Goal: Task Accomplishment & Management: Manage account settings

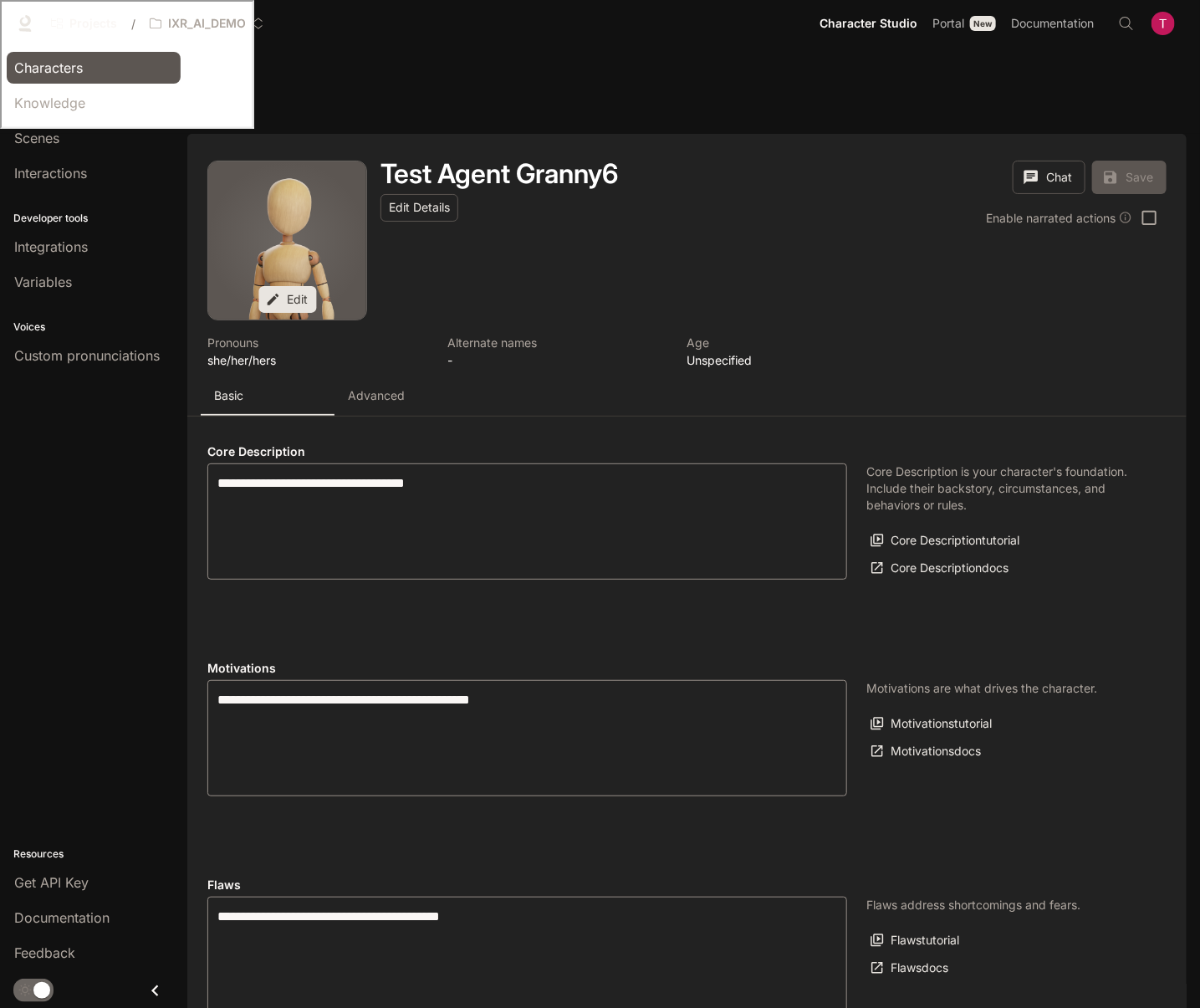
click at [59, 60] on span "Characters" at bounding box center [48, 67] width 68 height 20
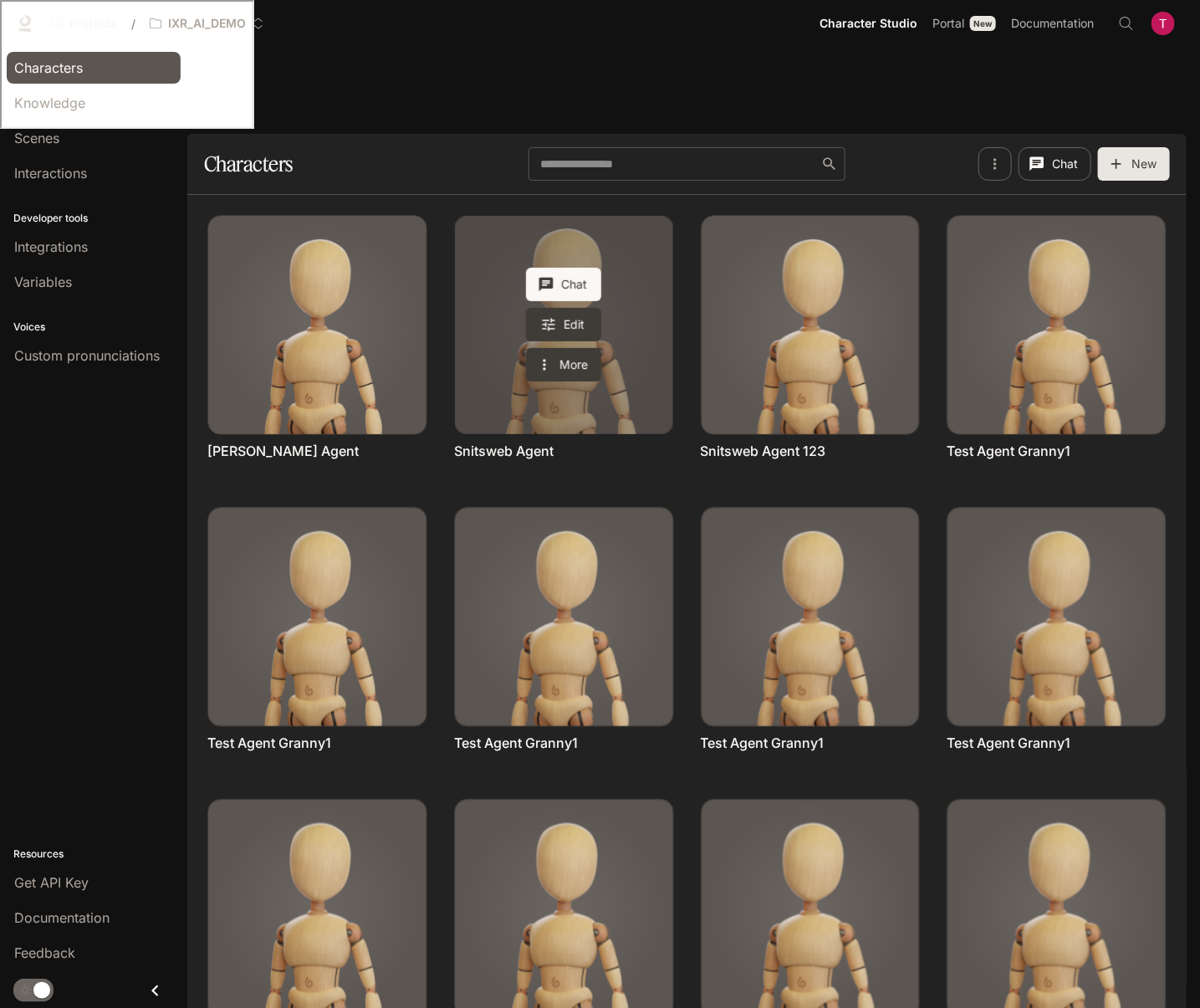
scroll to position [65, 0]
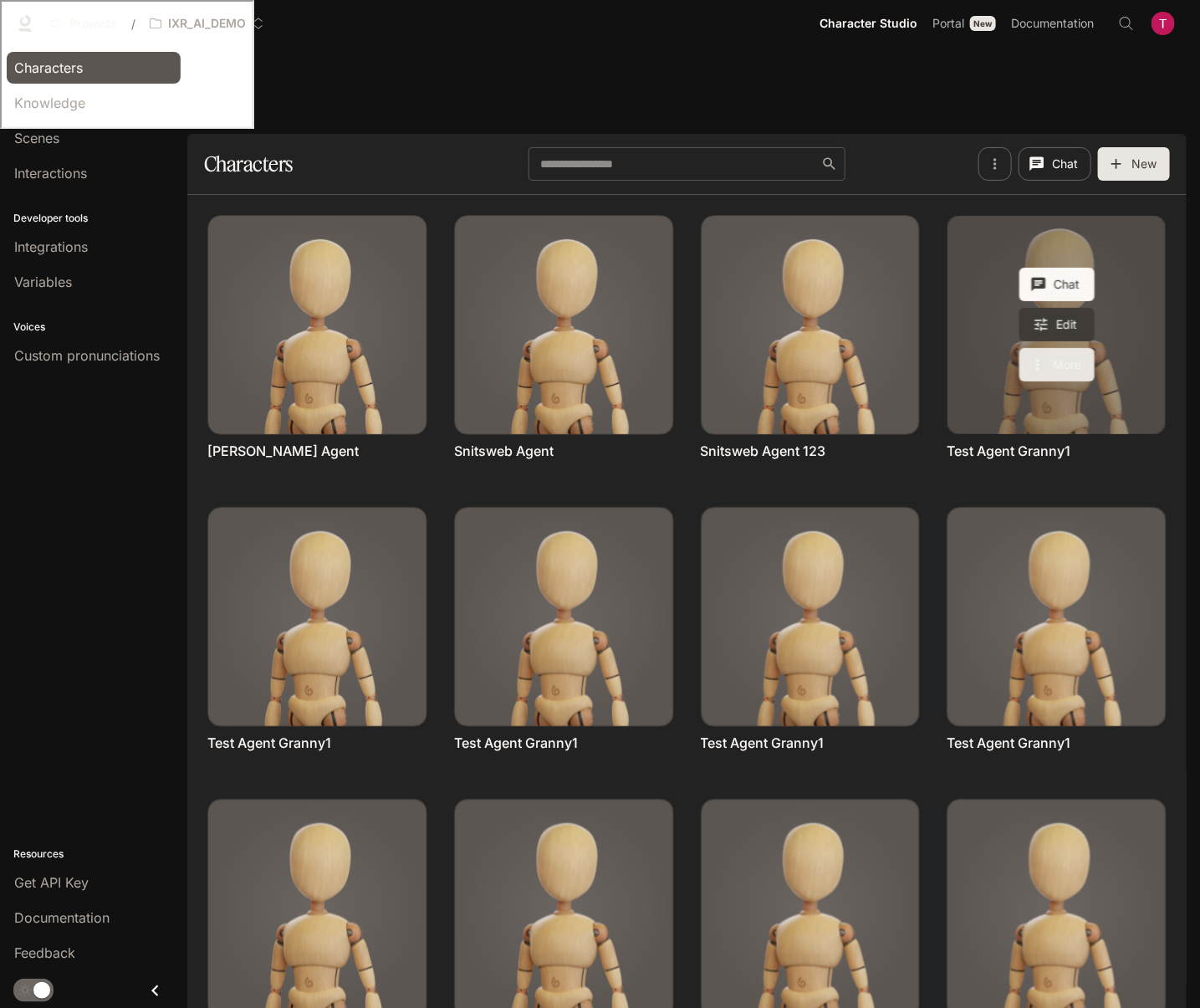
click at [1054, 348] on button "More" at bounding box center [1057, 365] width 75 height 34
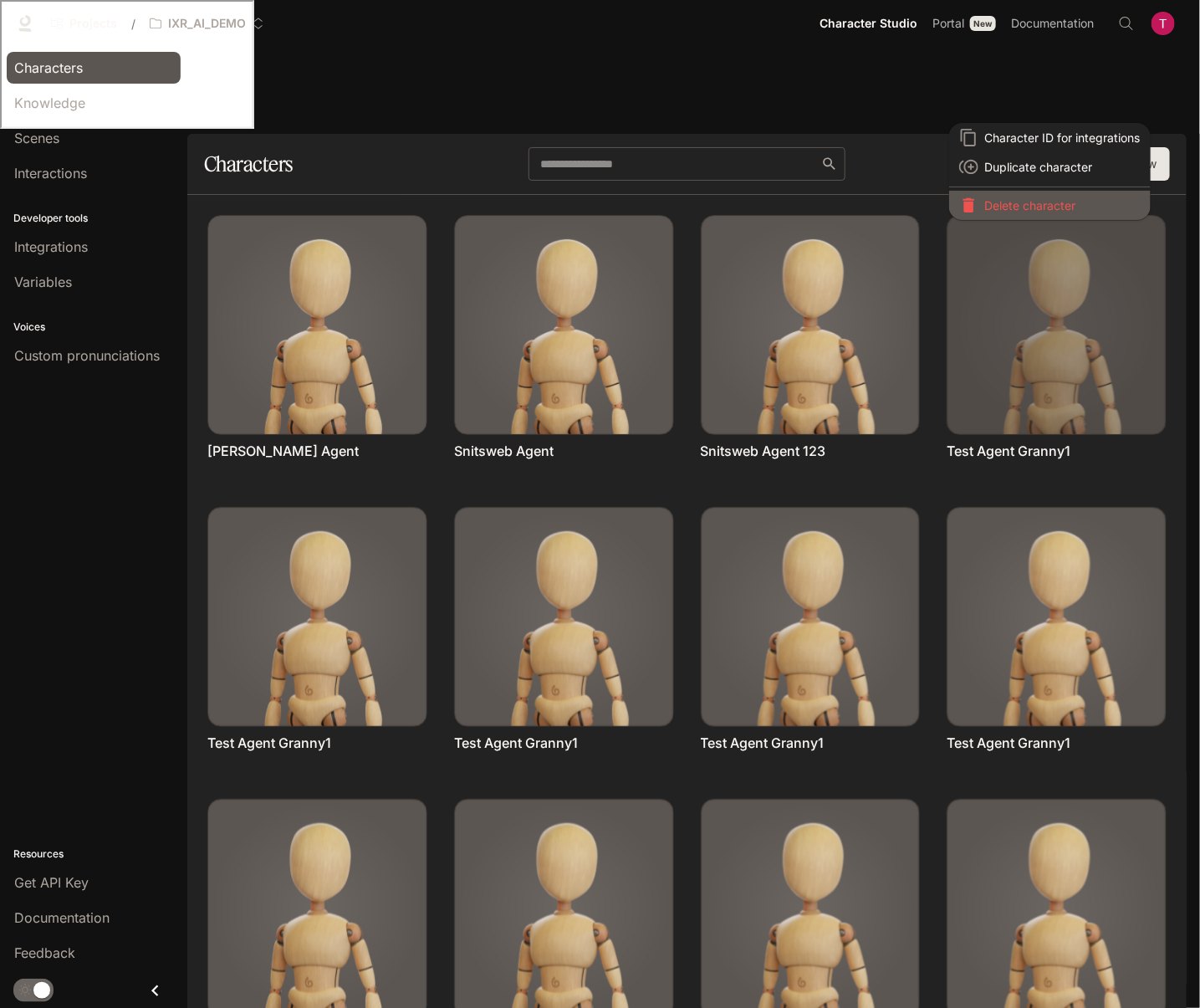
click at [1045, 207] on p "Delete character" at bounding box center [1062, 205] width 155 height 18
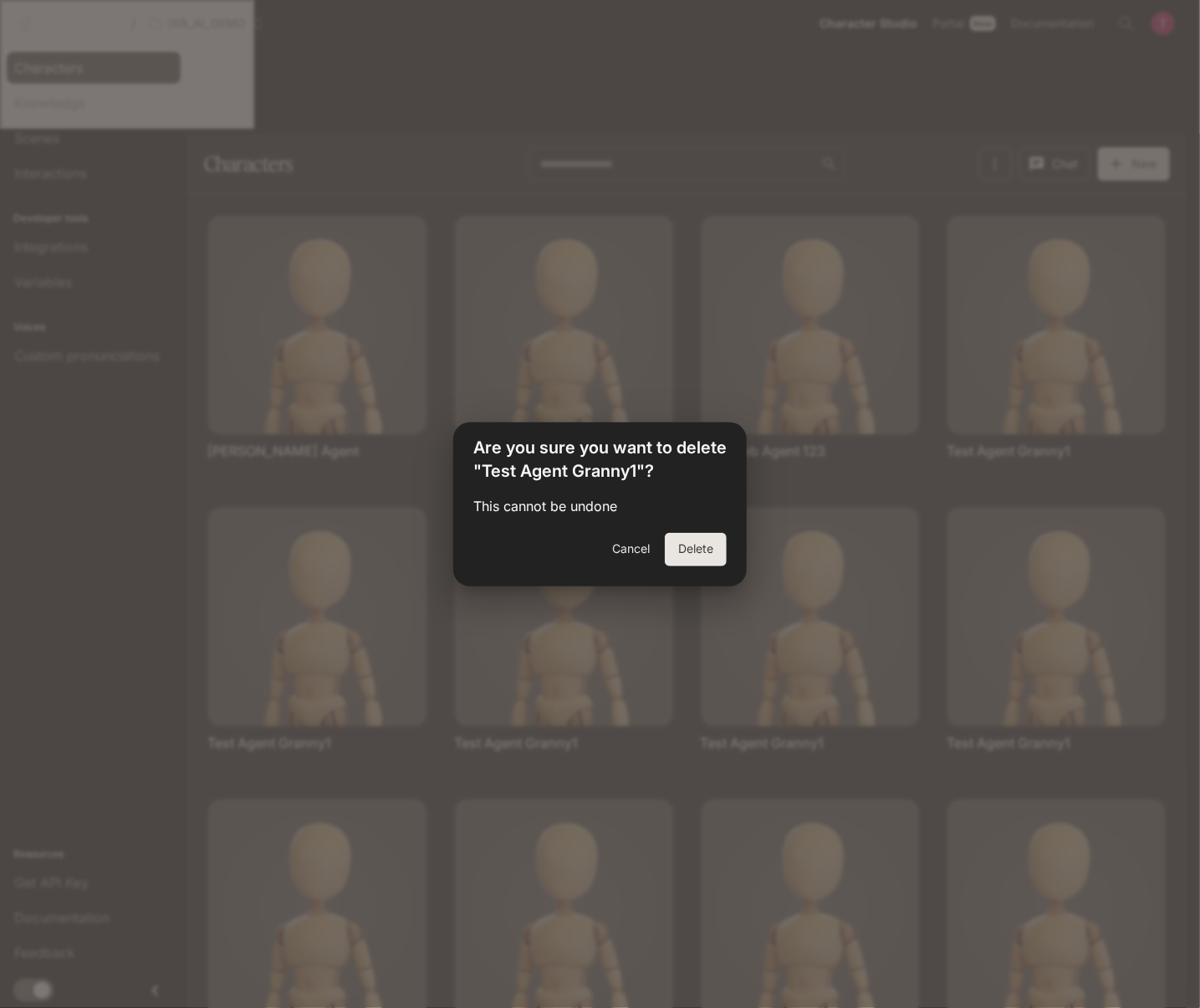
click at [711, 552] on button "Delete" at bounding box center [696, 550] width 62 height 34
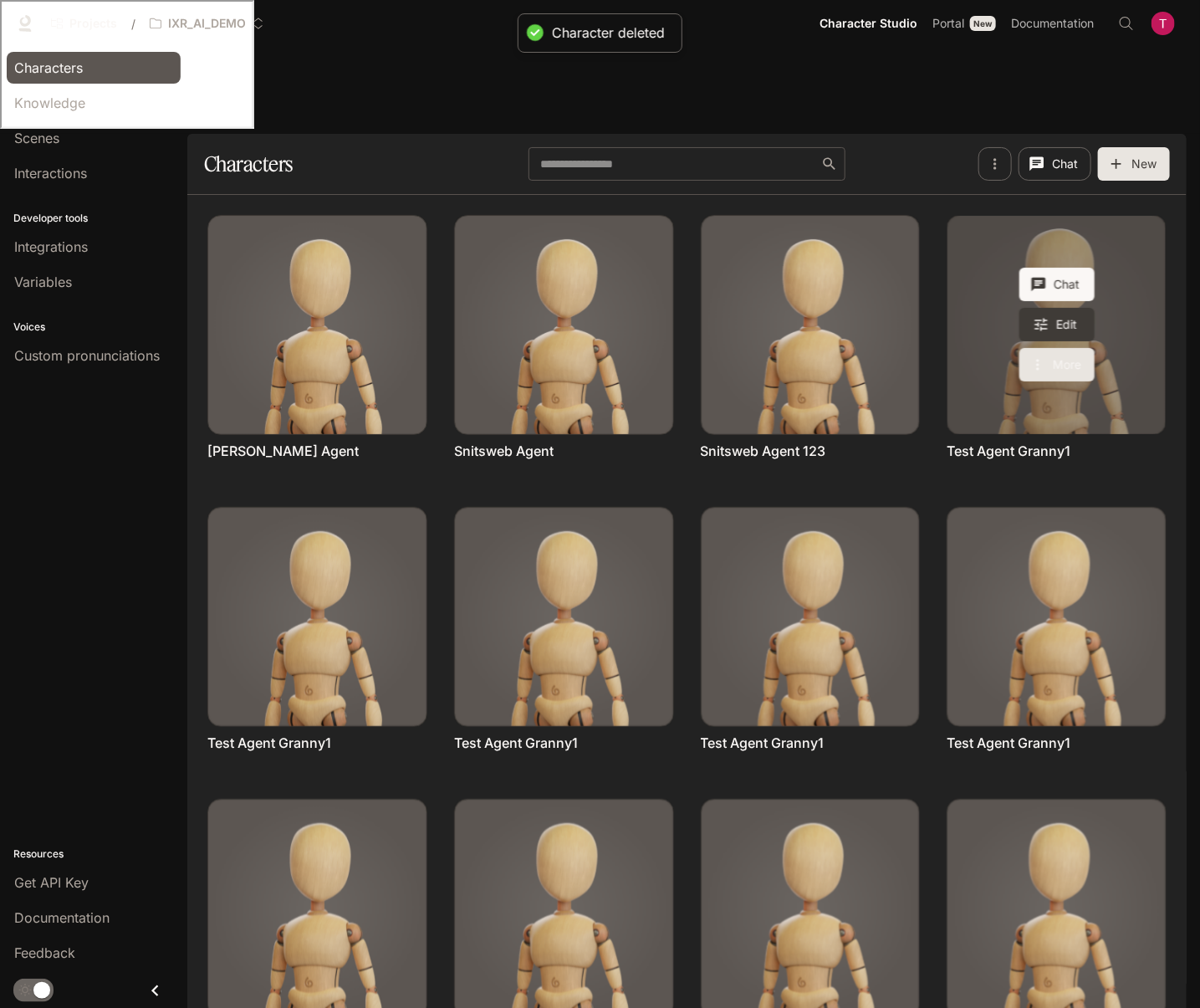
click at [1074, 348] on button "More" at bounding box center [1057, 365] width 75 height 34
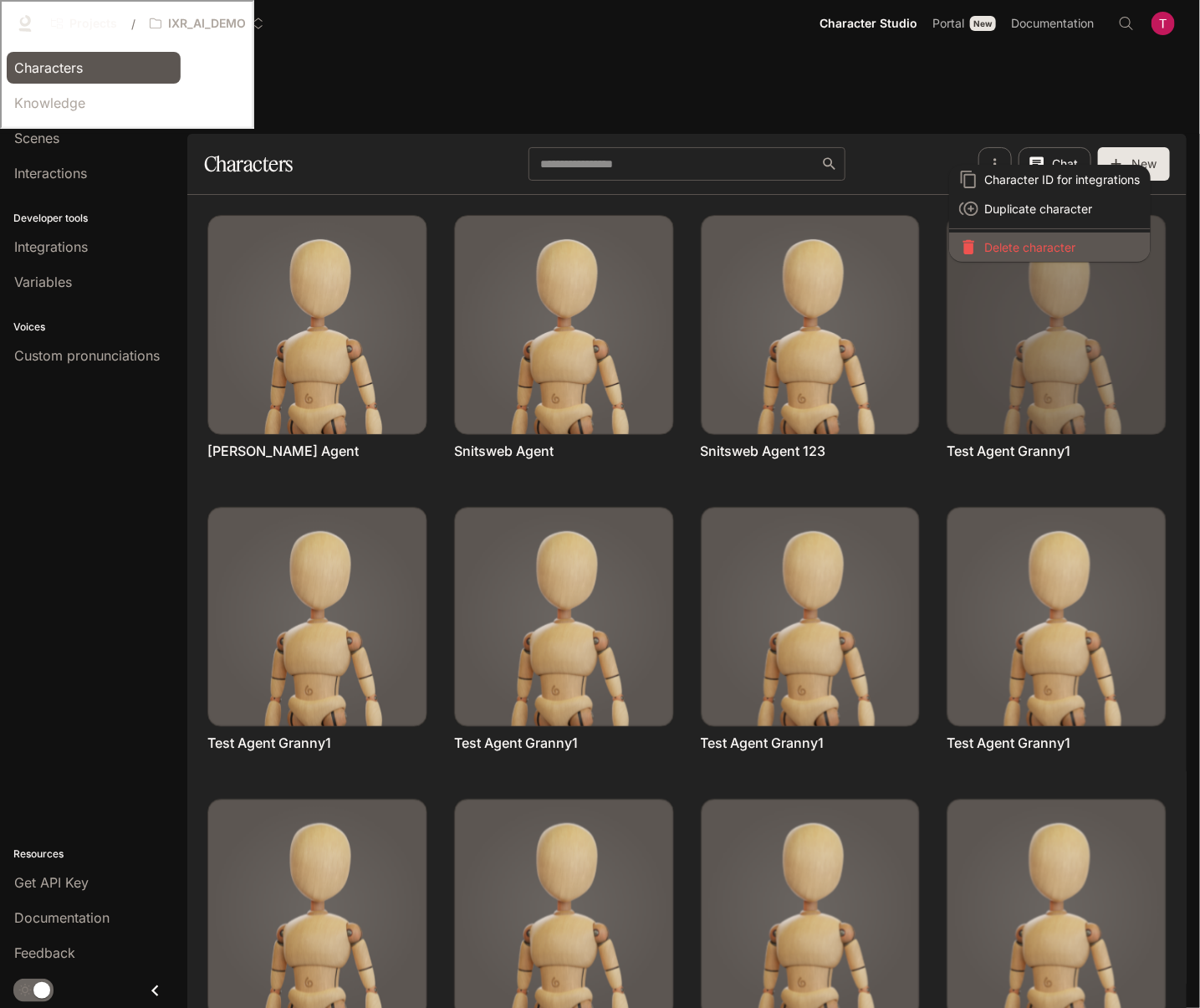
click at [1062, 248] on p "Delete character" at bounding box center [1062, 247] width 155 height 18
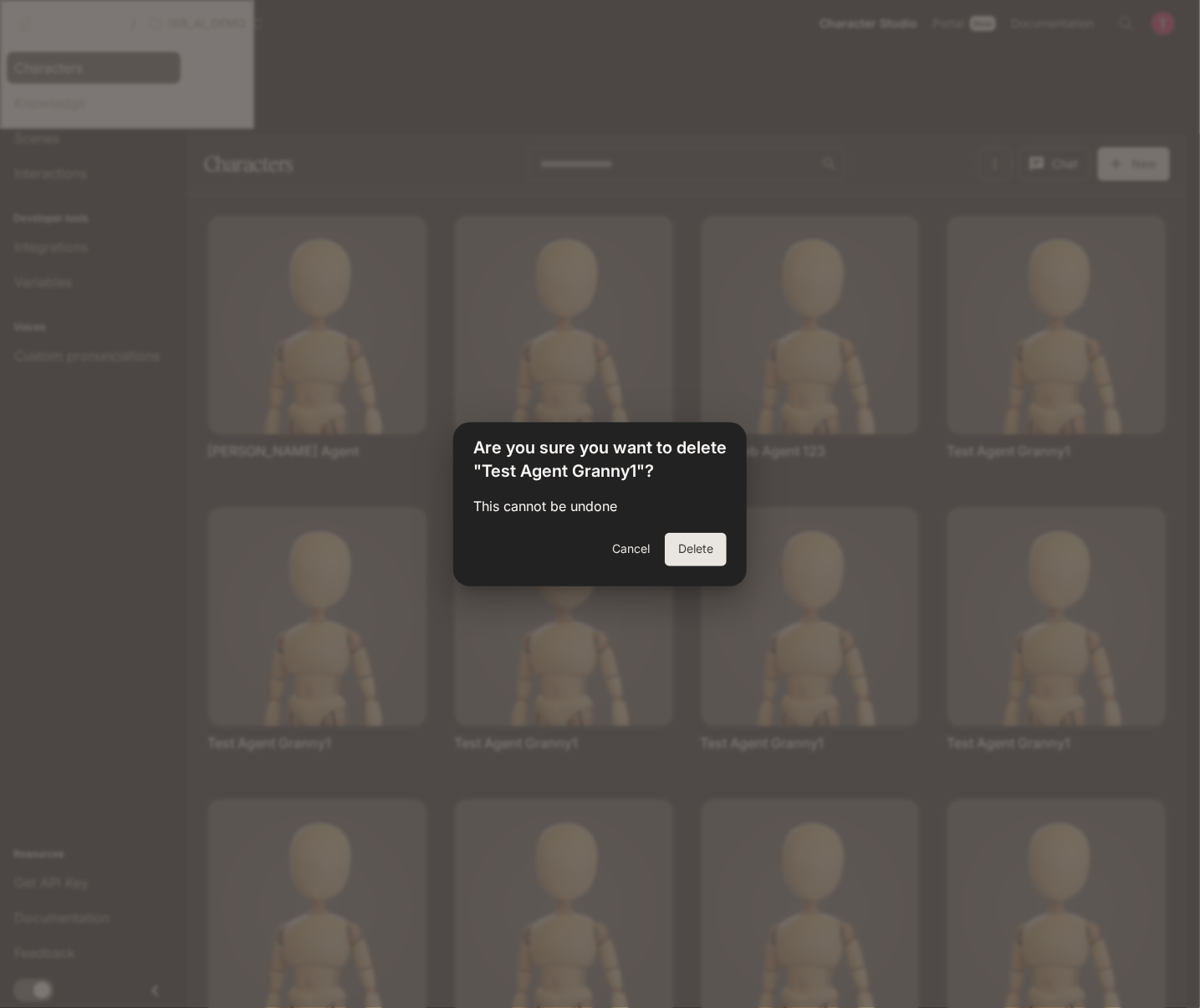
click at [680, 544] on button "Delete" at bounding box center [696, 550] width 62 height 34
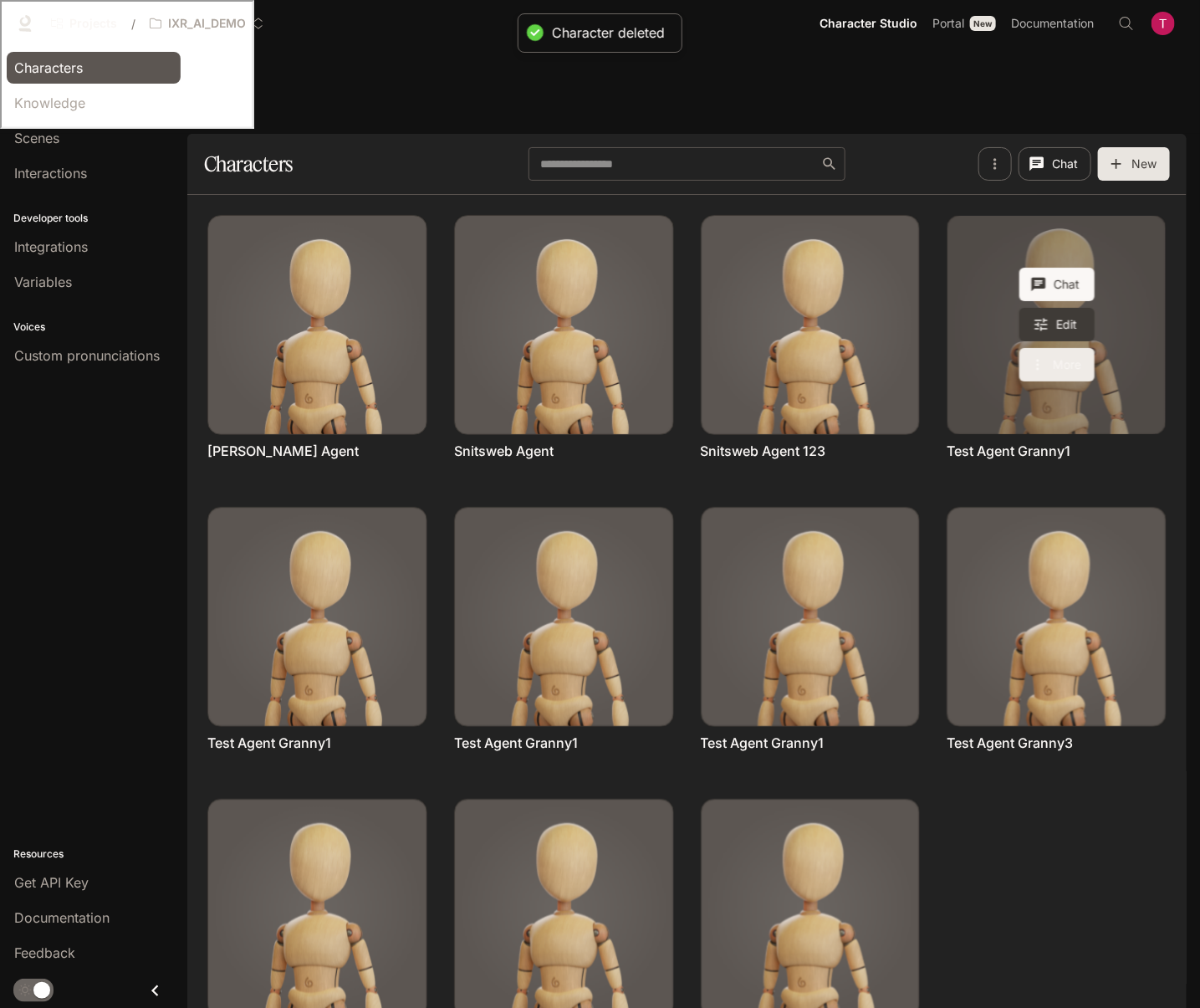
click at [1065, 348] on button "More" at bounding box center [1057, 365] width 75 height 34
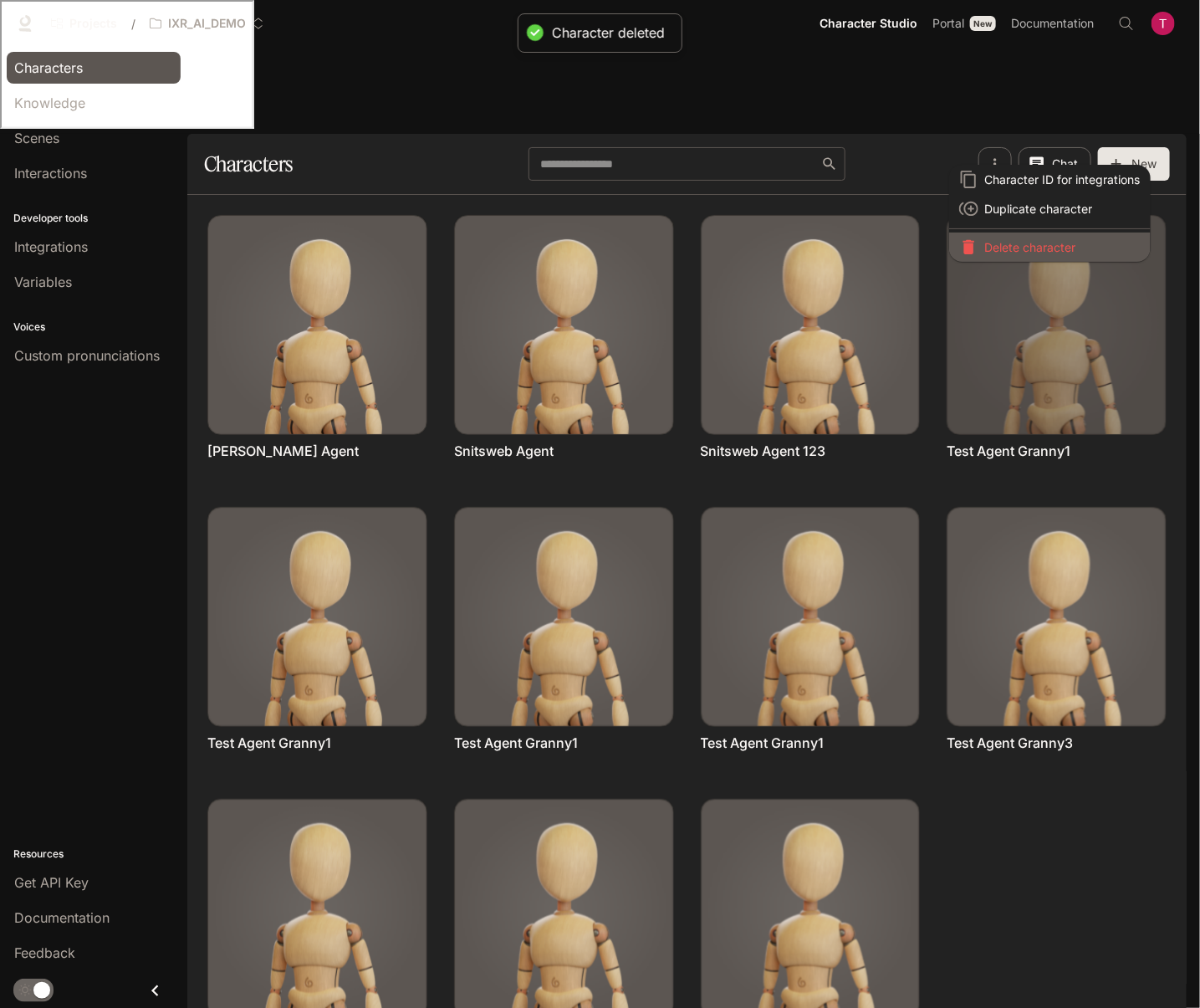
click at [1020, 241] on p "Delete character" at bounding box center [1062, 247] width 155 height 18
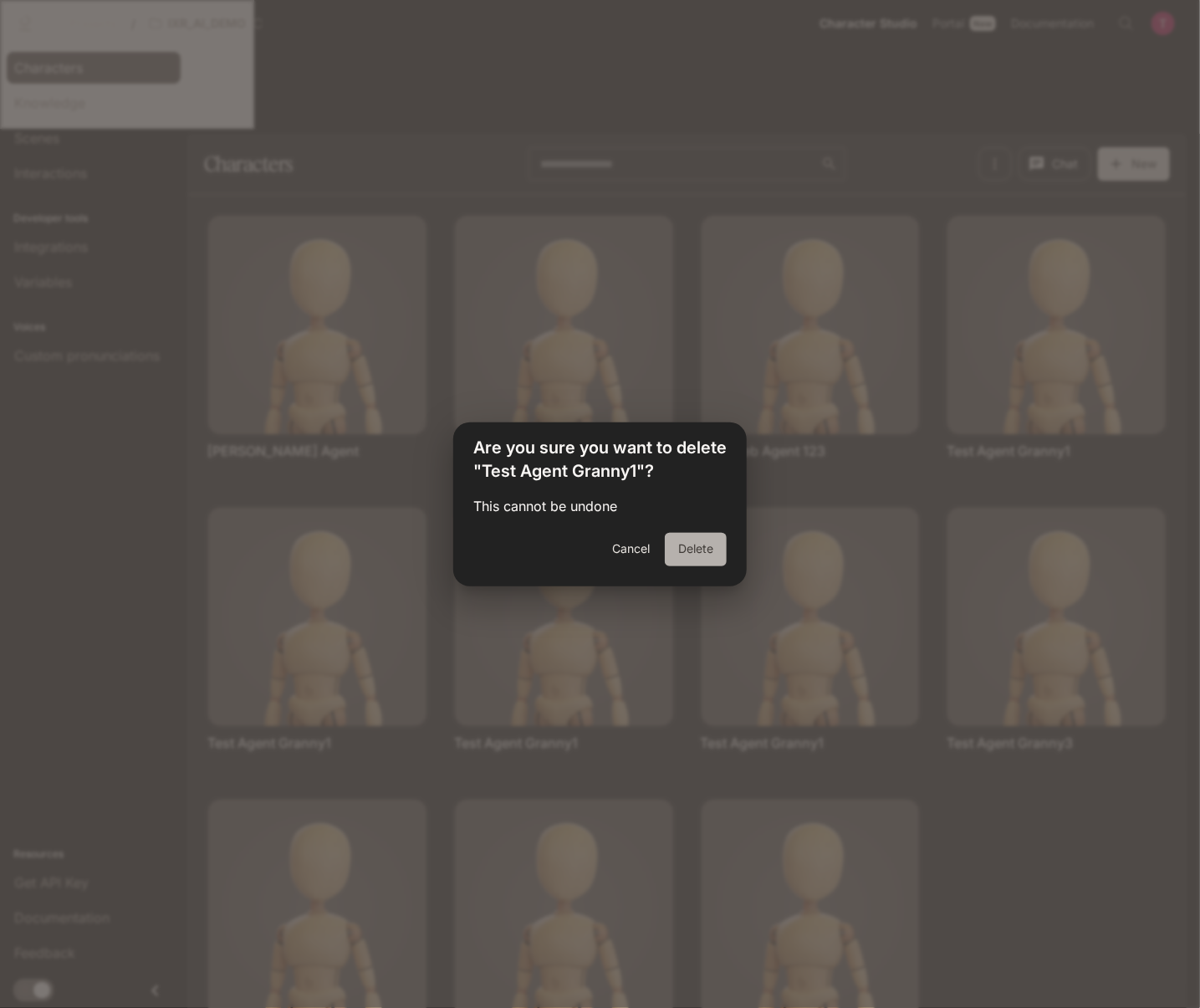
click at [695, 547] on button "Delete" at bounding box center [696, 550] width 62 height 34
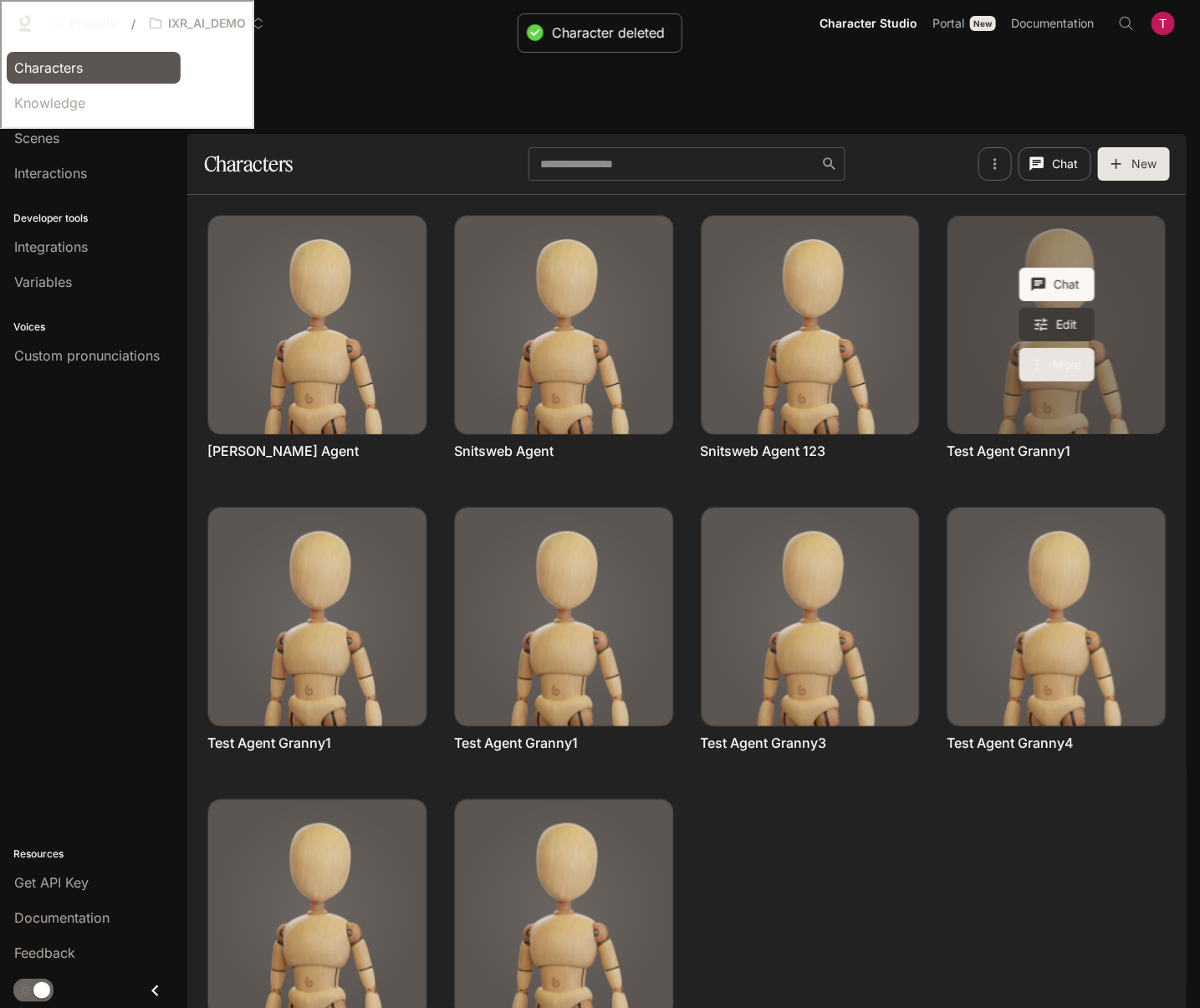
click at [1067, 348] on button "More" at bounding box center [1057, 365] width 75 height 34
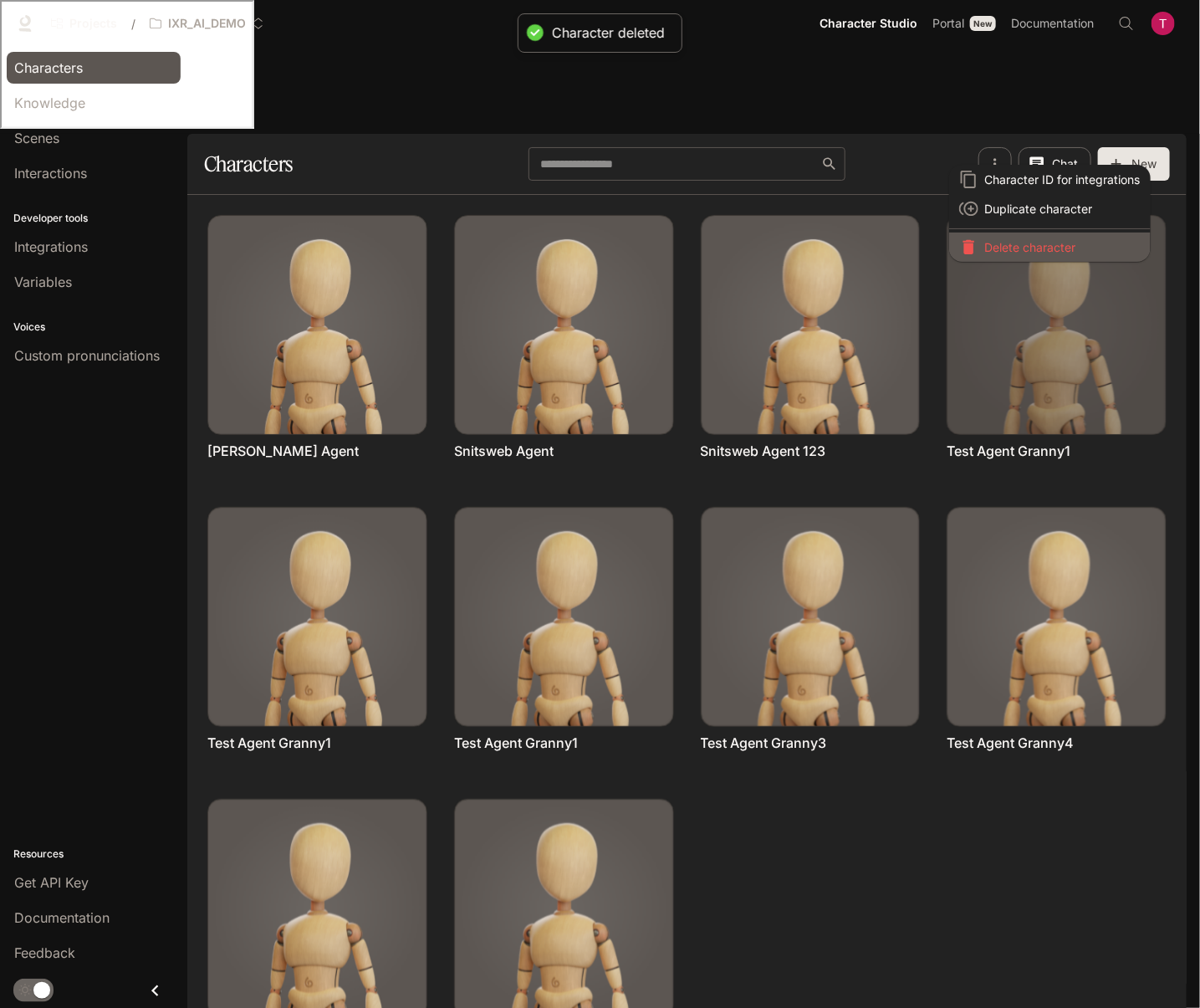
click at [1053, 246] on p "Delete character" at bounding box center [1062, 247] width 155 height 18
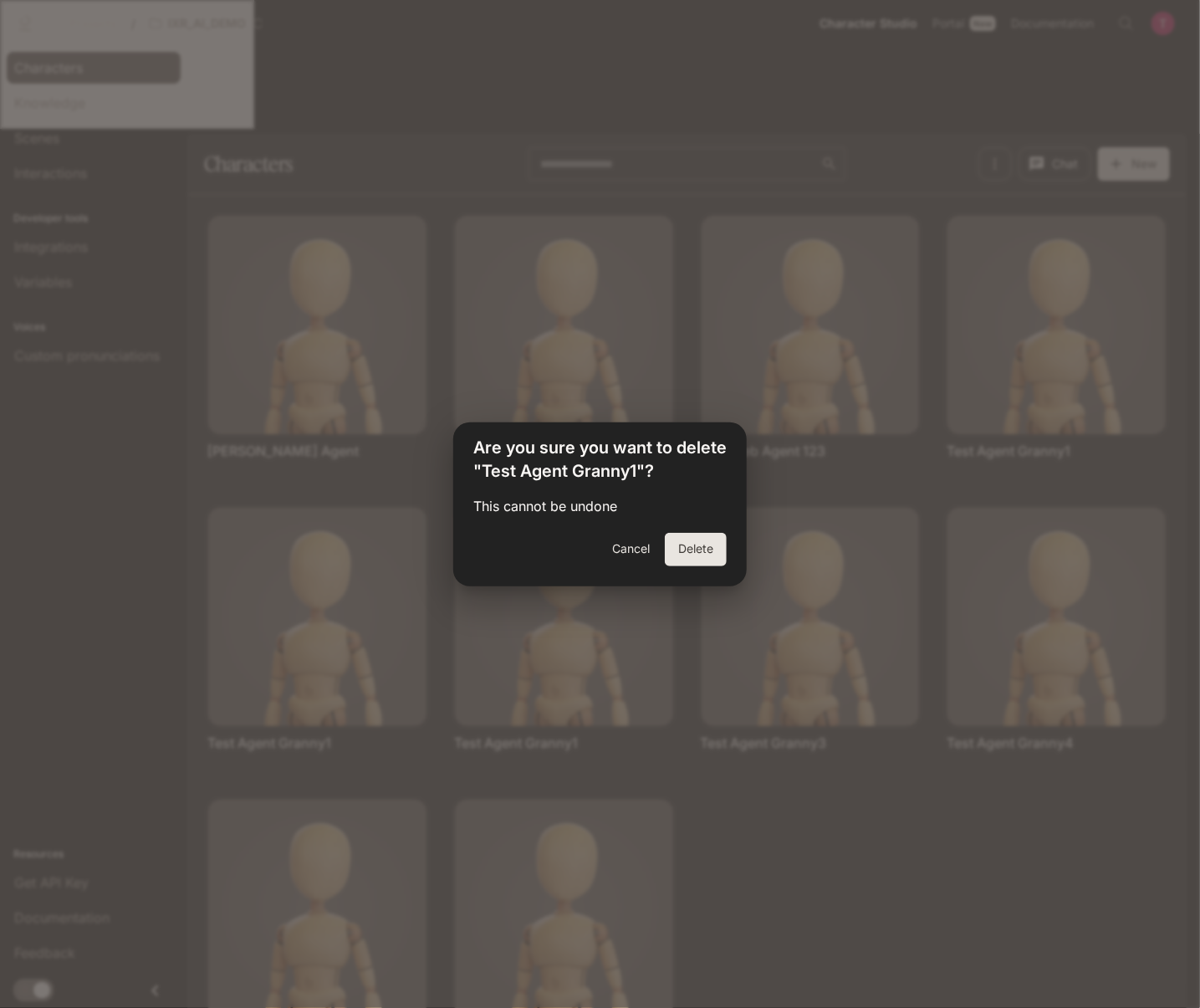
click at [681, 544] on button "Delete" at bounding box center [696, 550] width 62 height 34
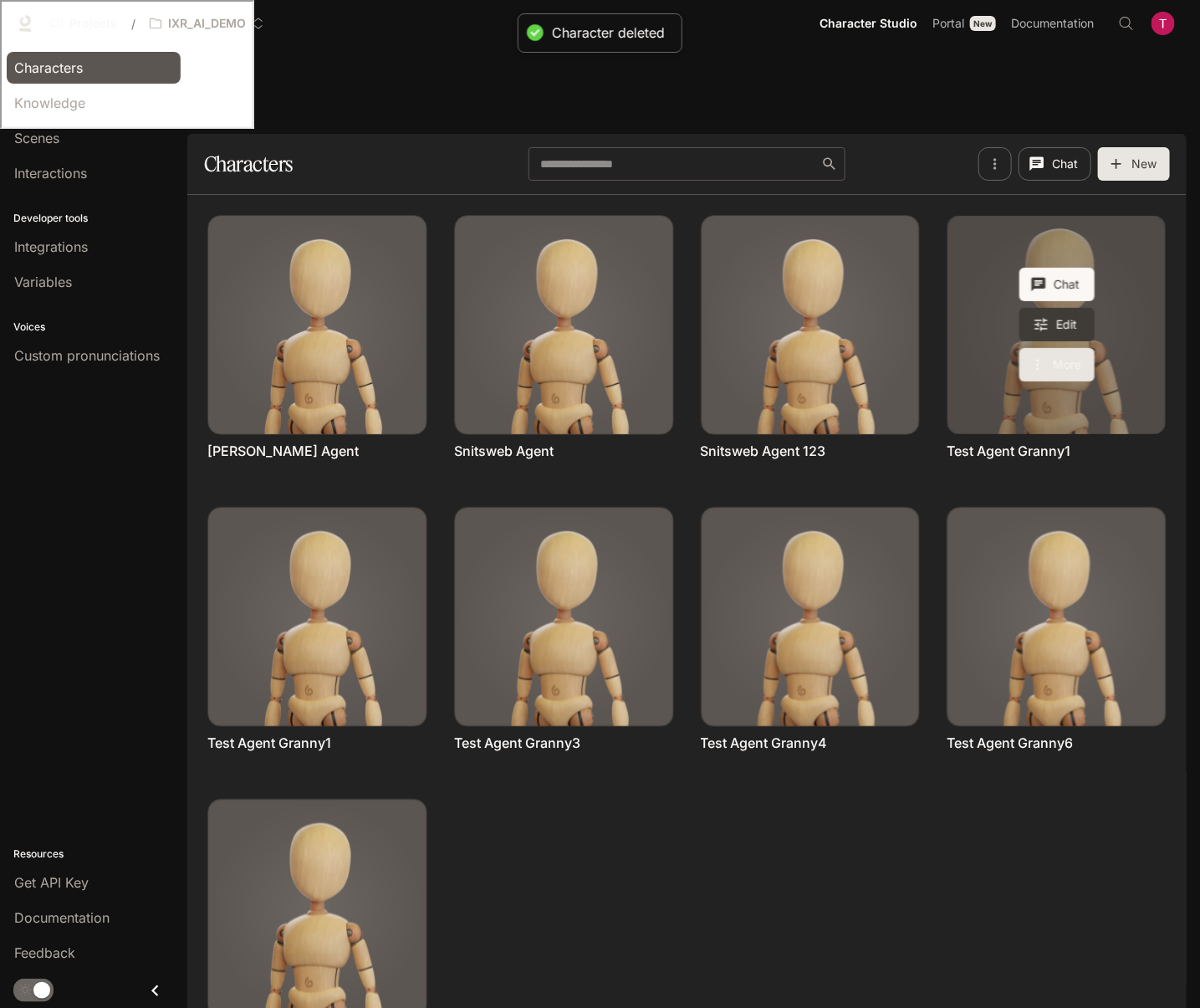
click at [1062, 348] on button "More" at bounding box center [1057, 365] width 75 height 34
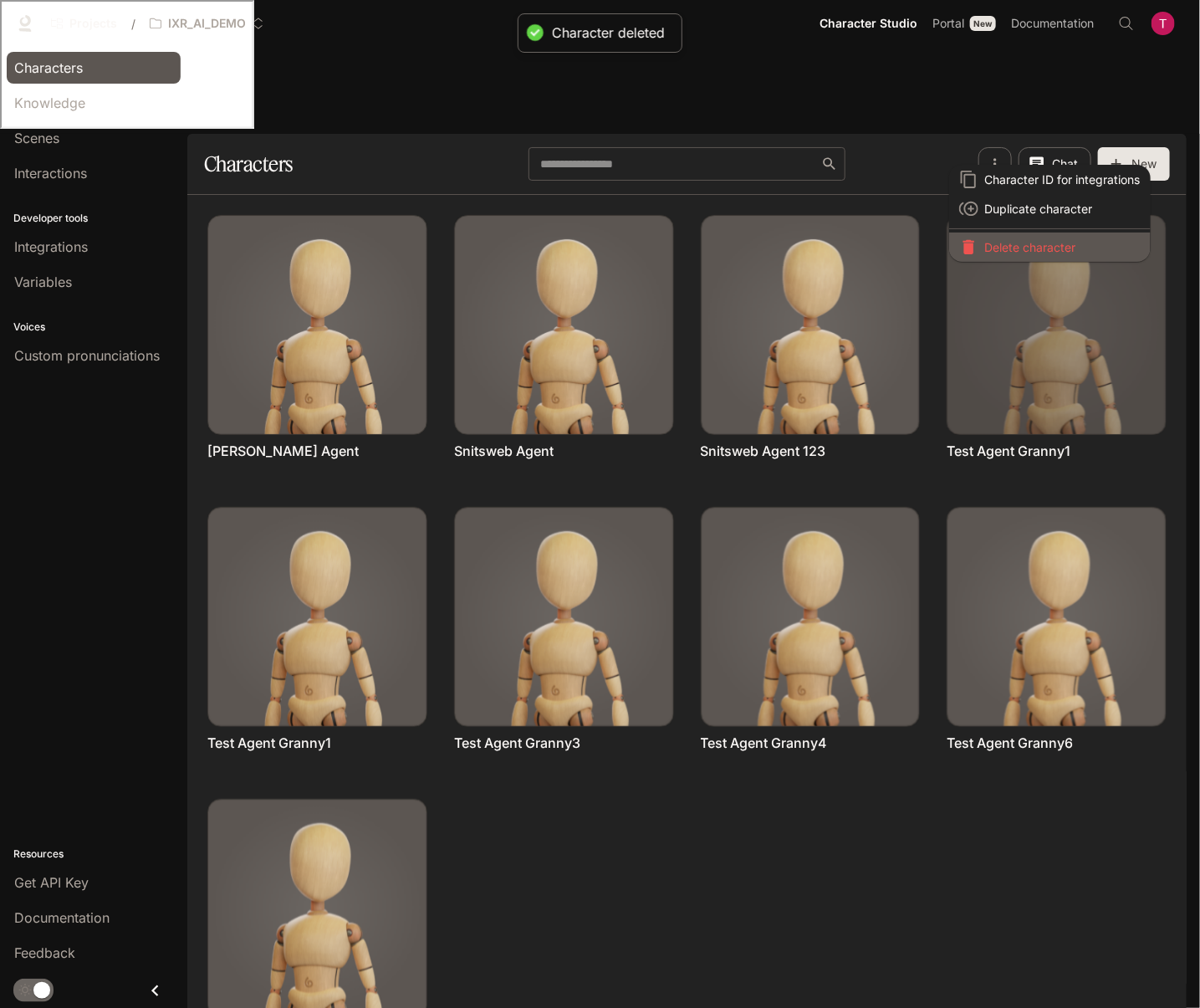
click at [1038, 249] on p "Delete character" at bounding box center [1062, 247] width 155 height 18
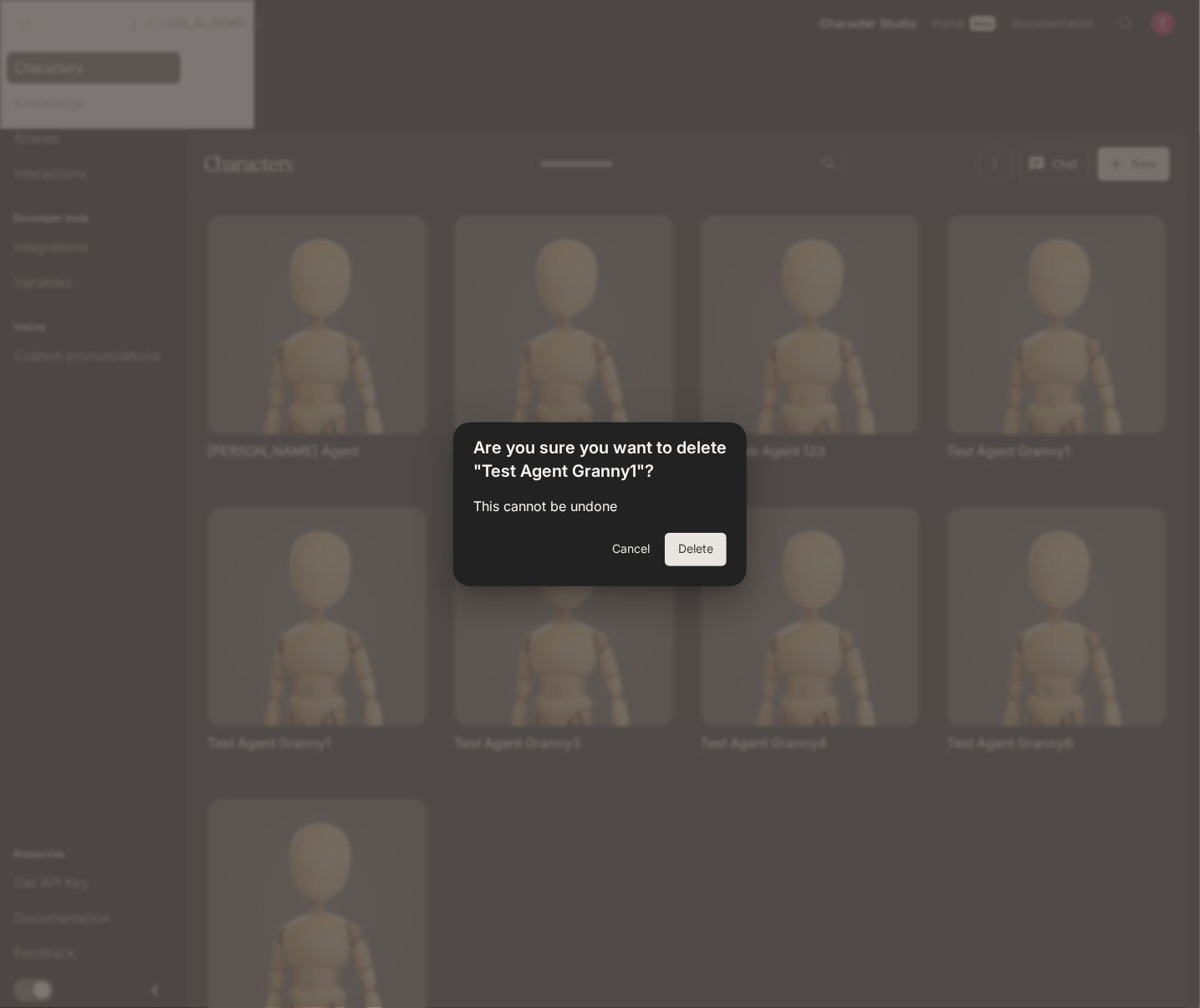
click at [701, 552] on button "Delete" at bounding box center [696, 550] width 62 height 34
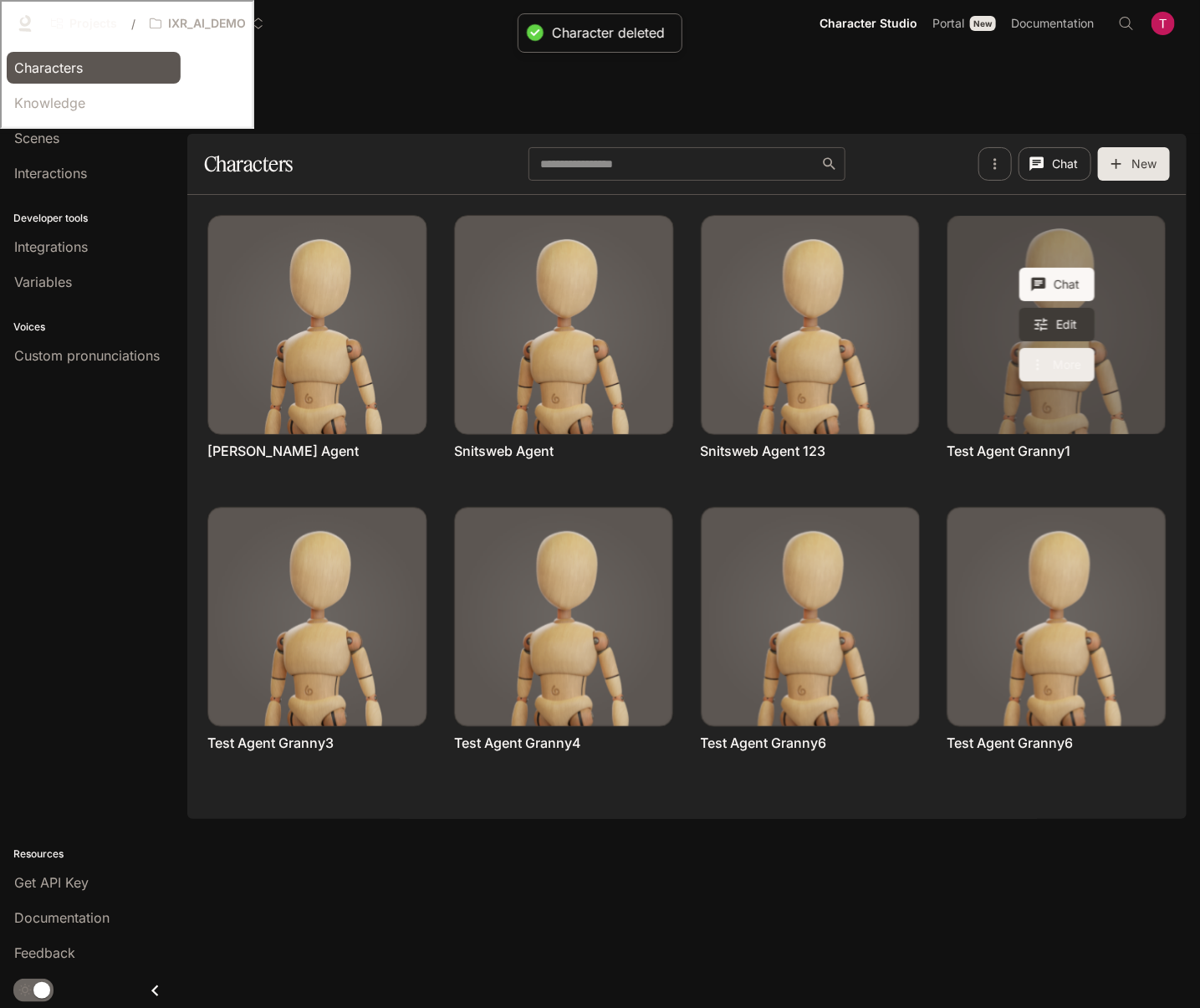
click at [1070, 348] on button "More" at bounding box center [1057, 365] width 75 height 34
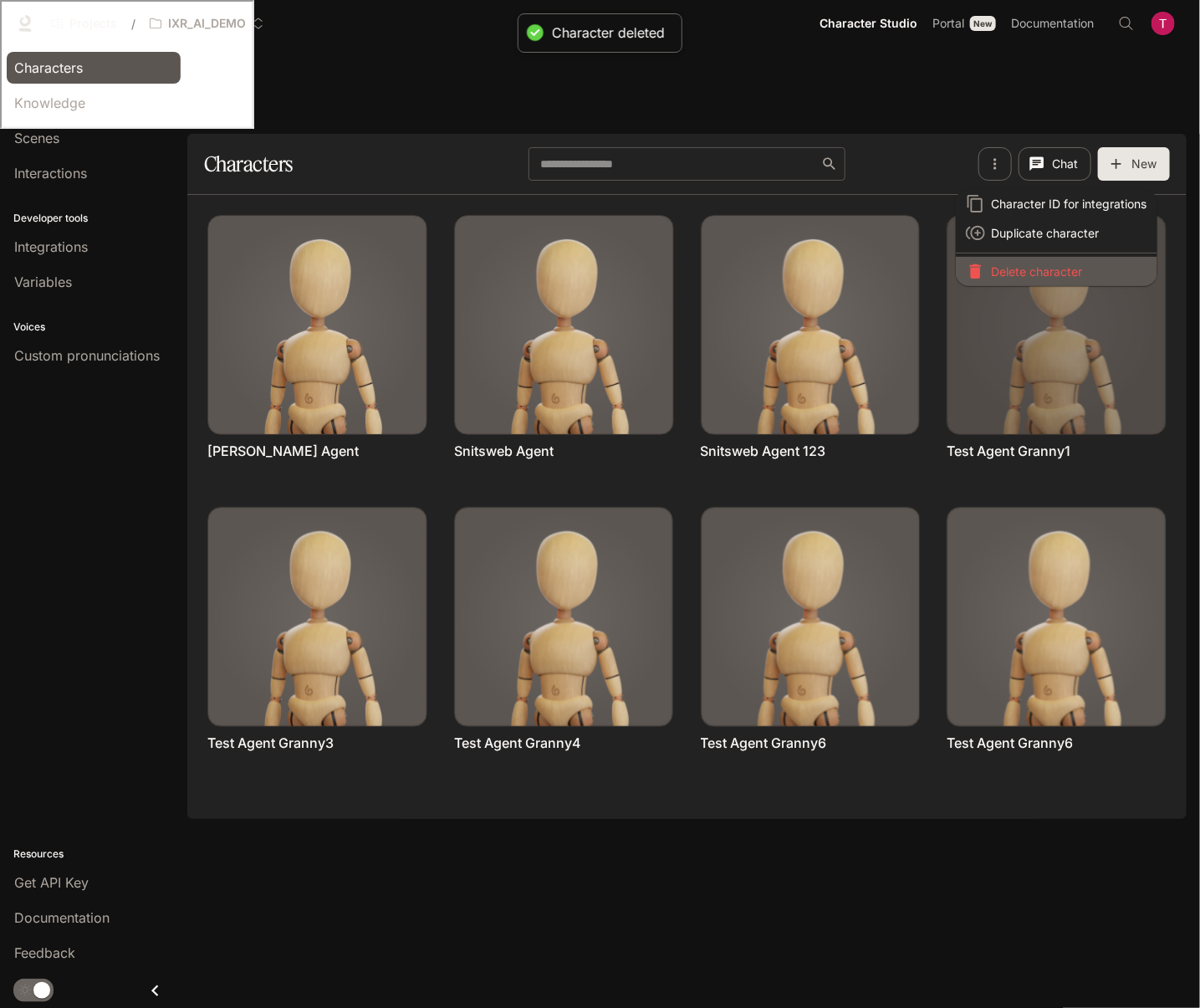
click at [1053, 274] on p "Delete character" at bounding box center [1069, 272] width 155 height 18
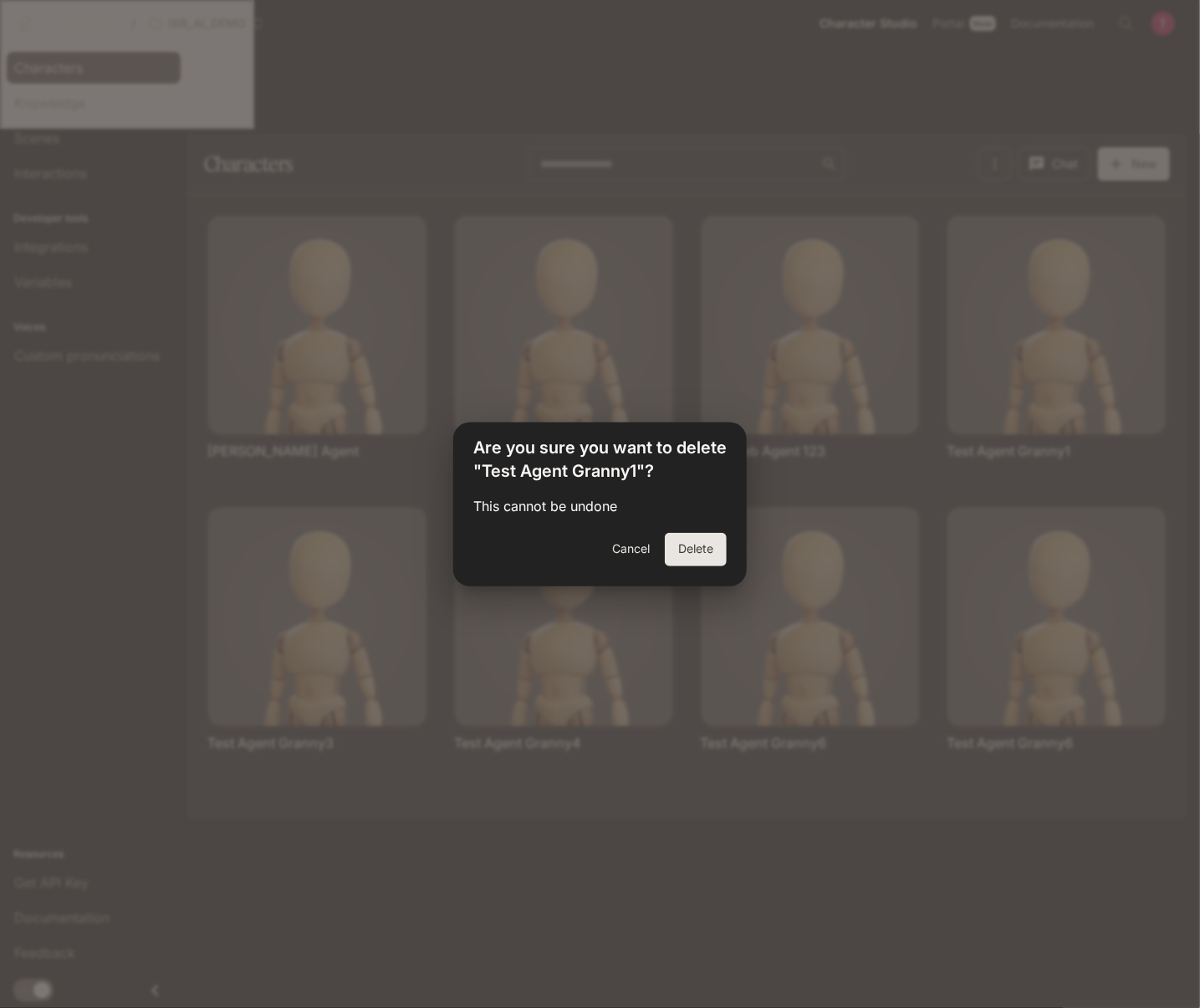
click at [695, 553] on button "Delete" at bounding box center [696, 550] width 62 height 34
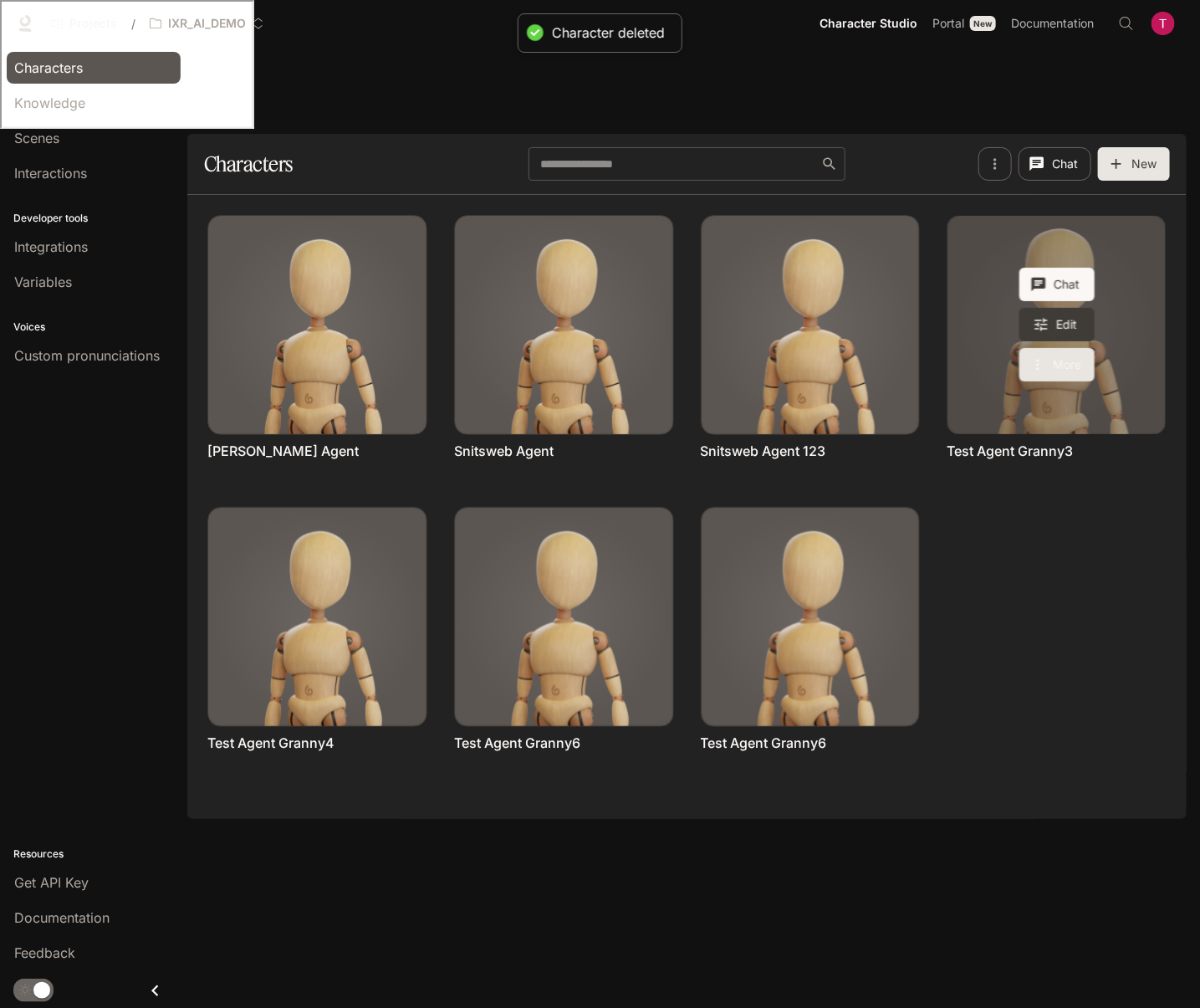
click at [1069, 348] on button "More" at bounding box center [1057, 365] width 75 height 34
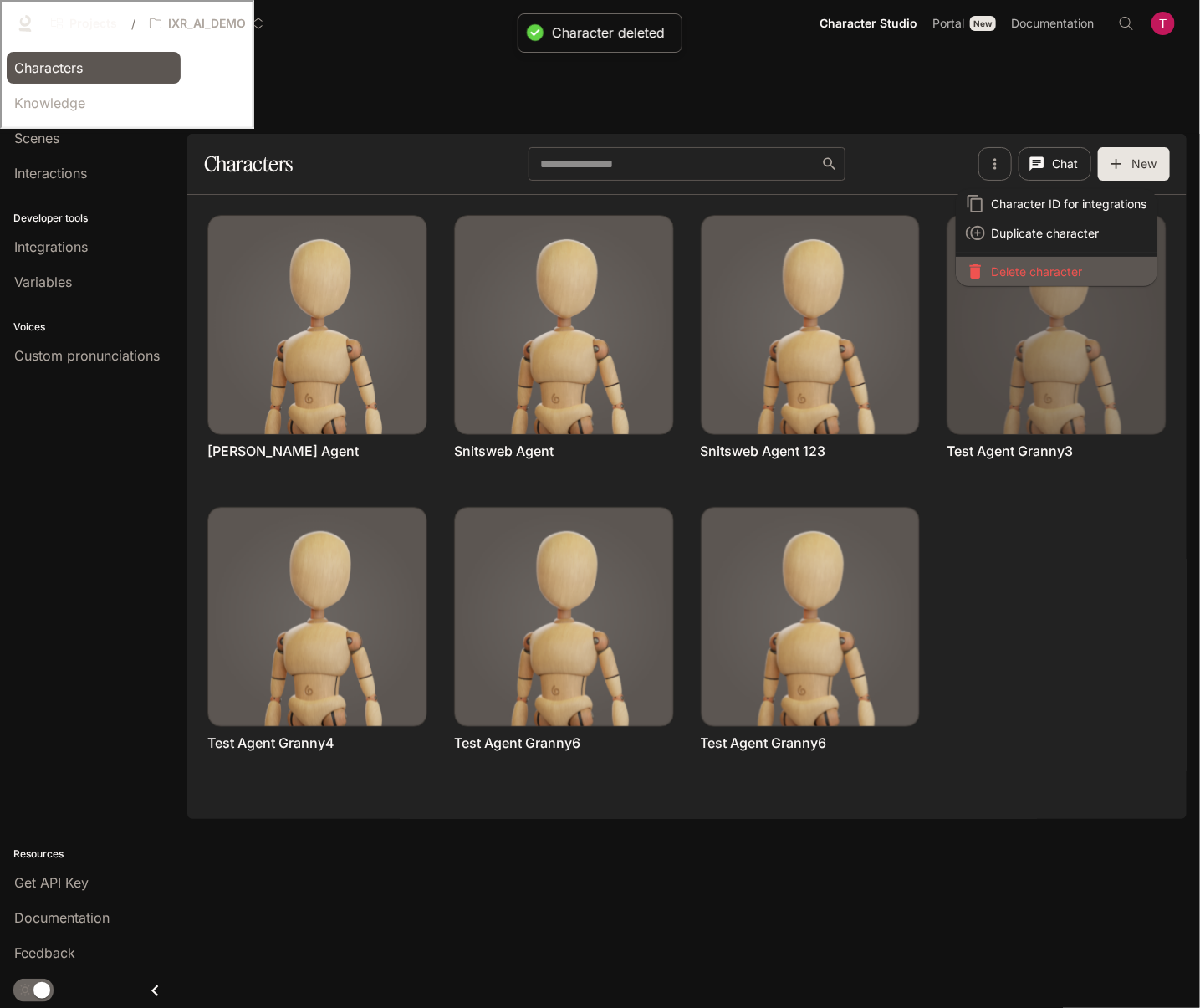
click at [1041, 278] on p "Delete character" at bounding box center [1069, 272] width 155 height 18
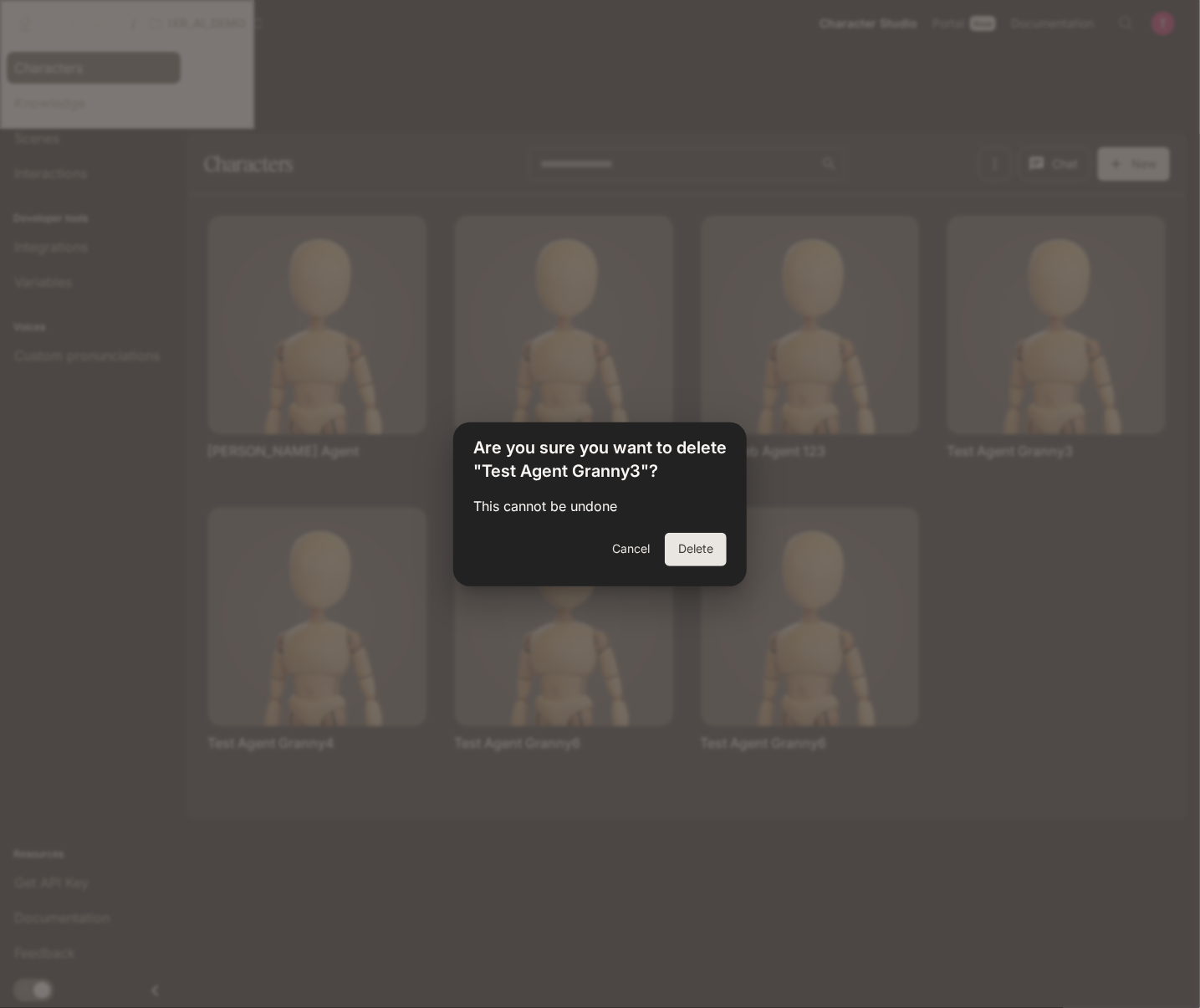
click at [686, 550] on button "Delete" at bounding box center [696, 550] width 62 height 34
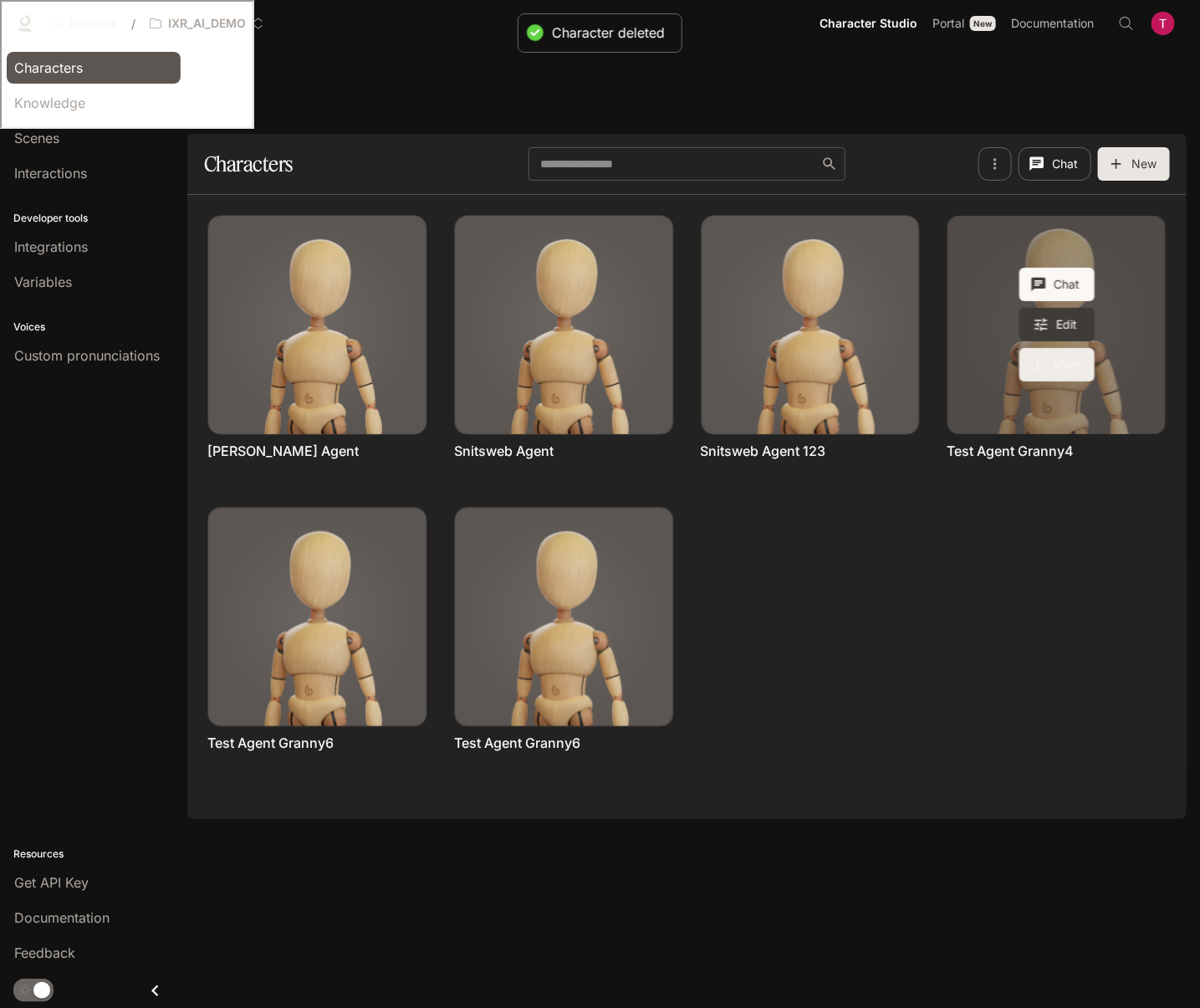
click at [1082, 348] on button "More" at bounding box center [1057, 365] width 75 height 34
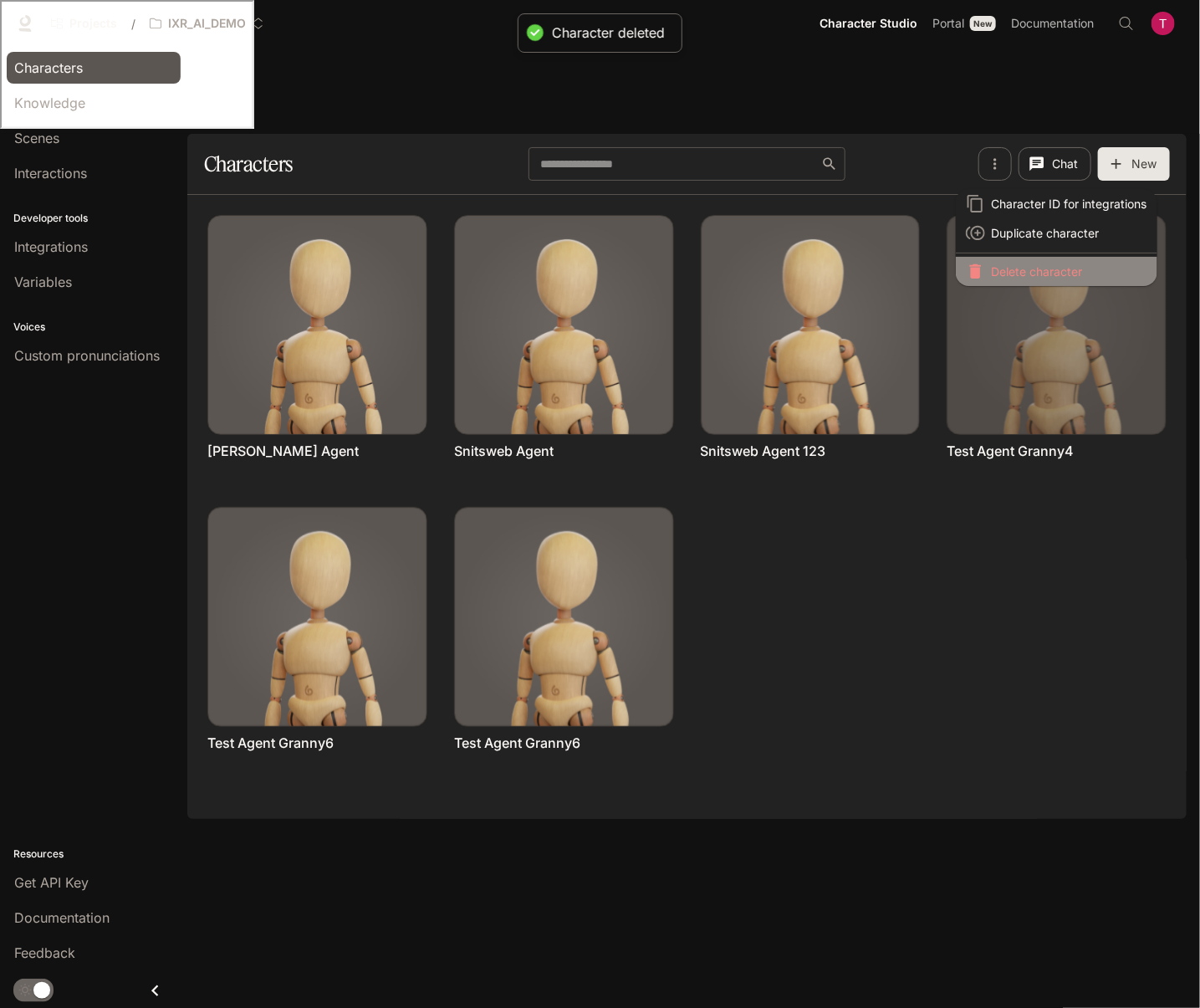
click at [1040, 278] on p "Delete character" at bounding box center [1069, 272] width 155 height 18
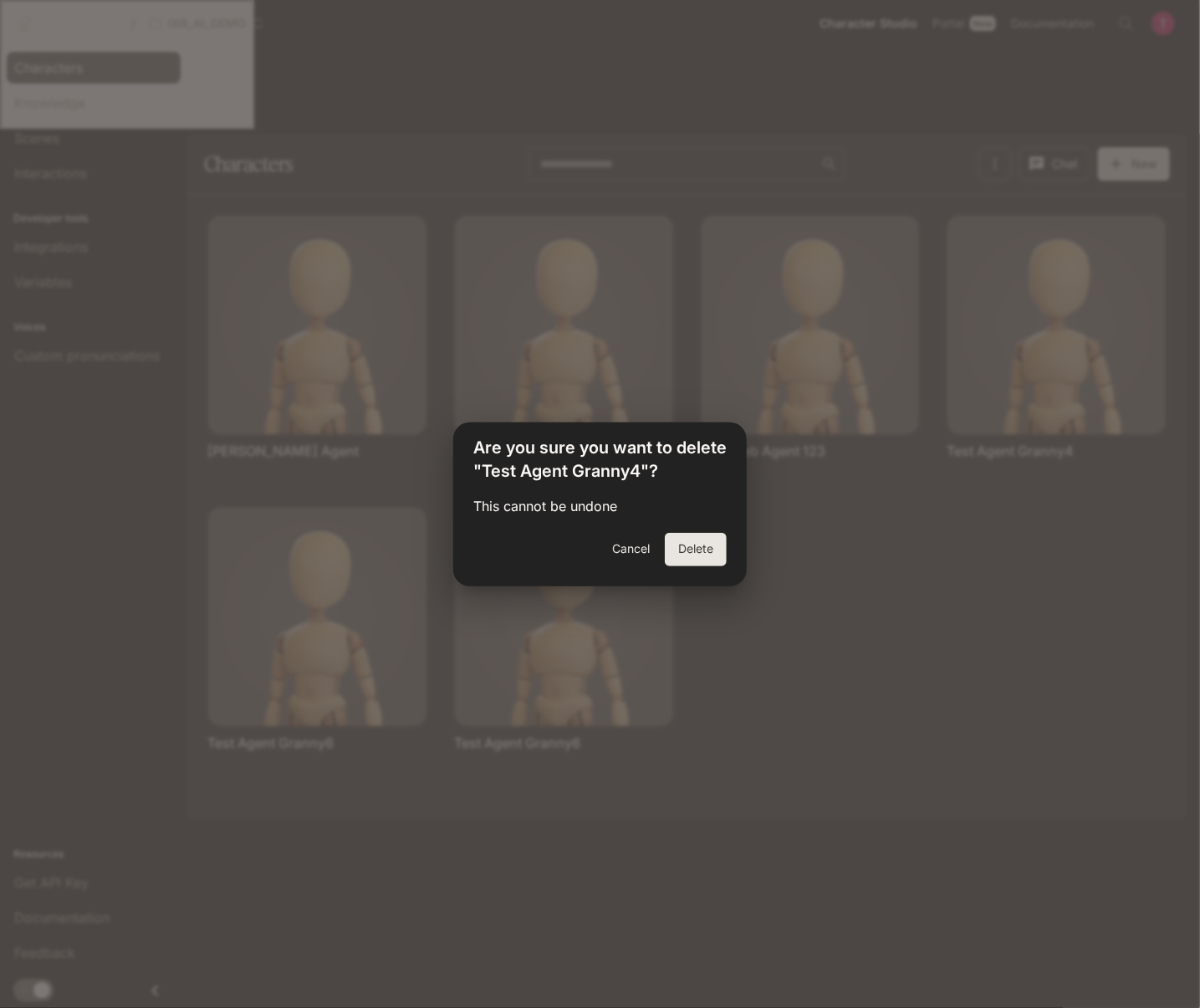
click at [695, 544] on button "Delete" at bounding box center [696, 550] width 62 height 34
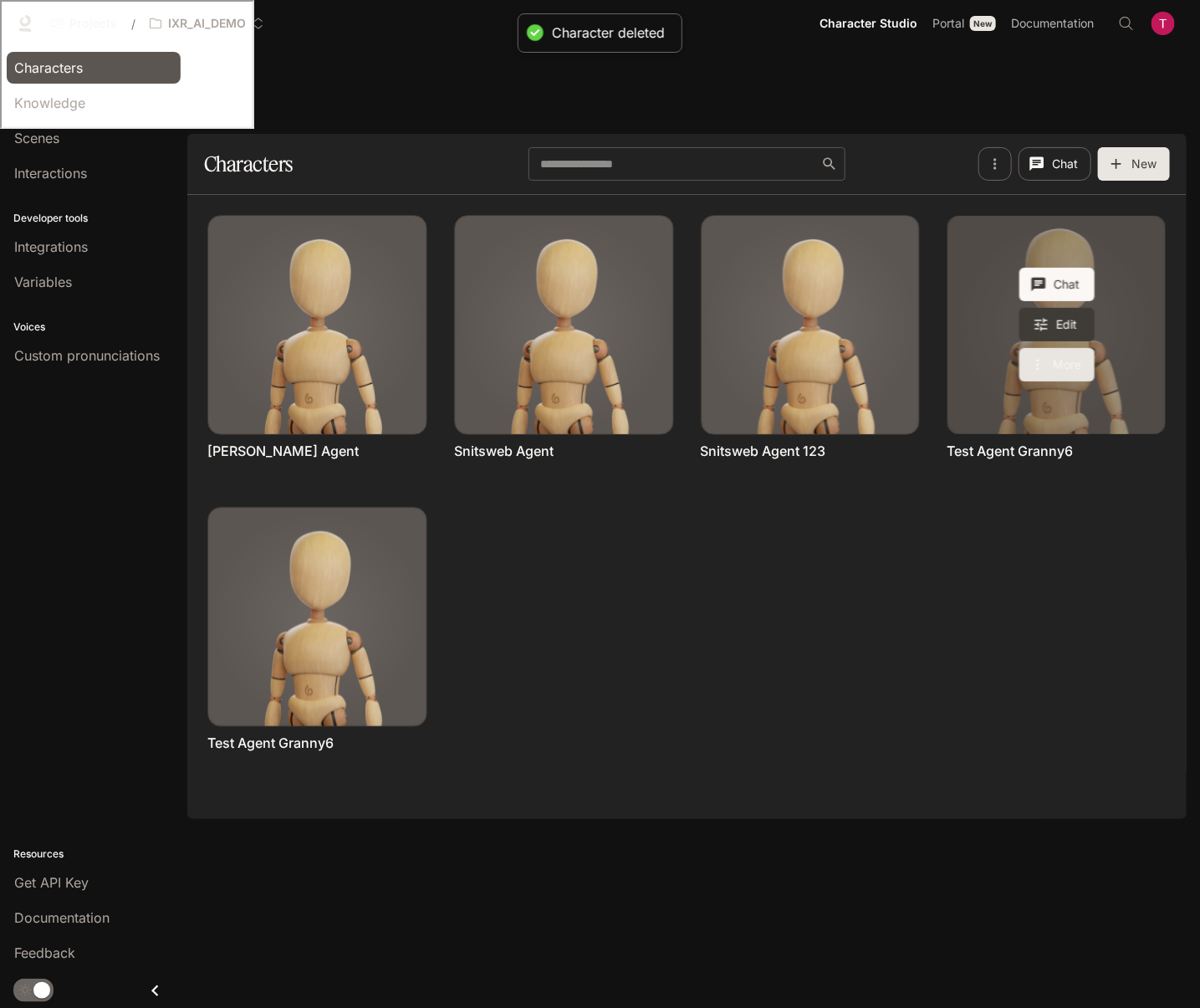
click at [1062, 348] on button "More" at bounding box center [1057, 365] width 75 height 34
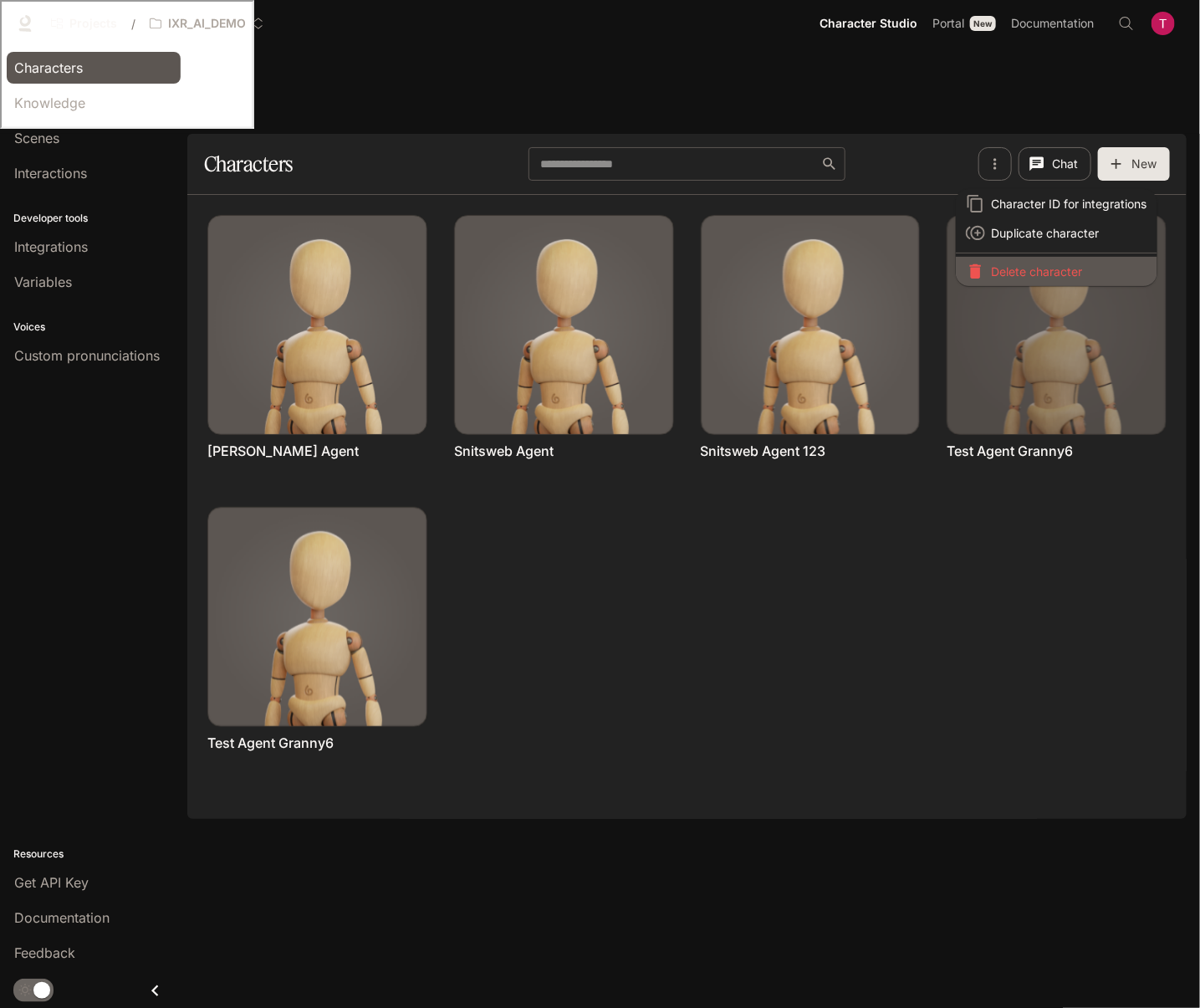
click at [1037, 273] on p "Delete character" at bounding box center [1069, 272] width 155 height 18
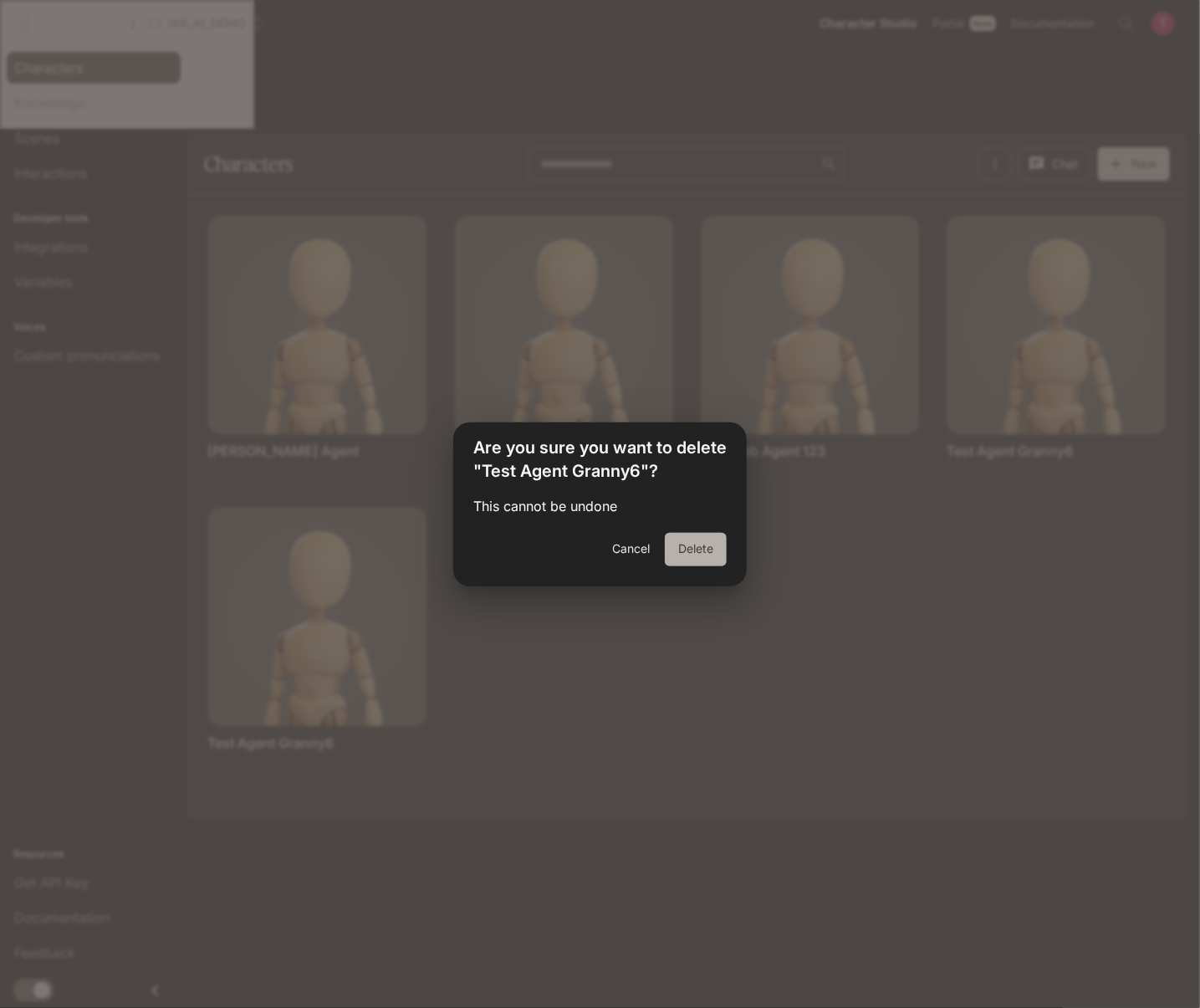
click at [696, 550] on button "Delete" at bounding box center [696, 550] width 62 height 34
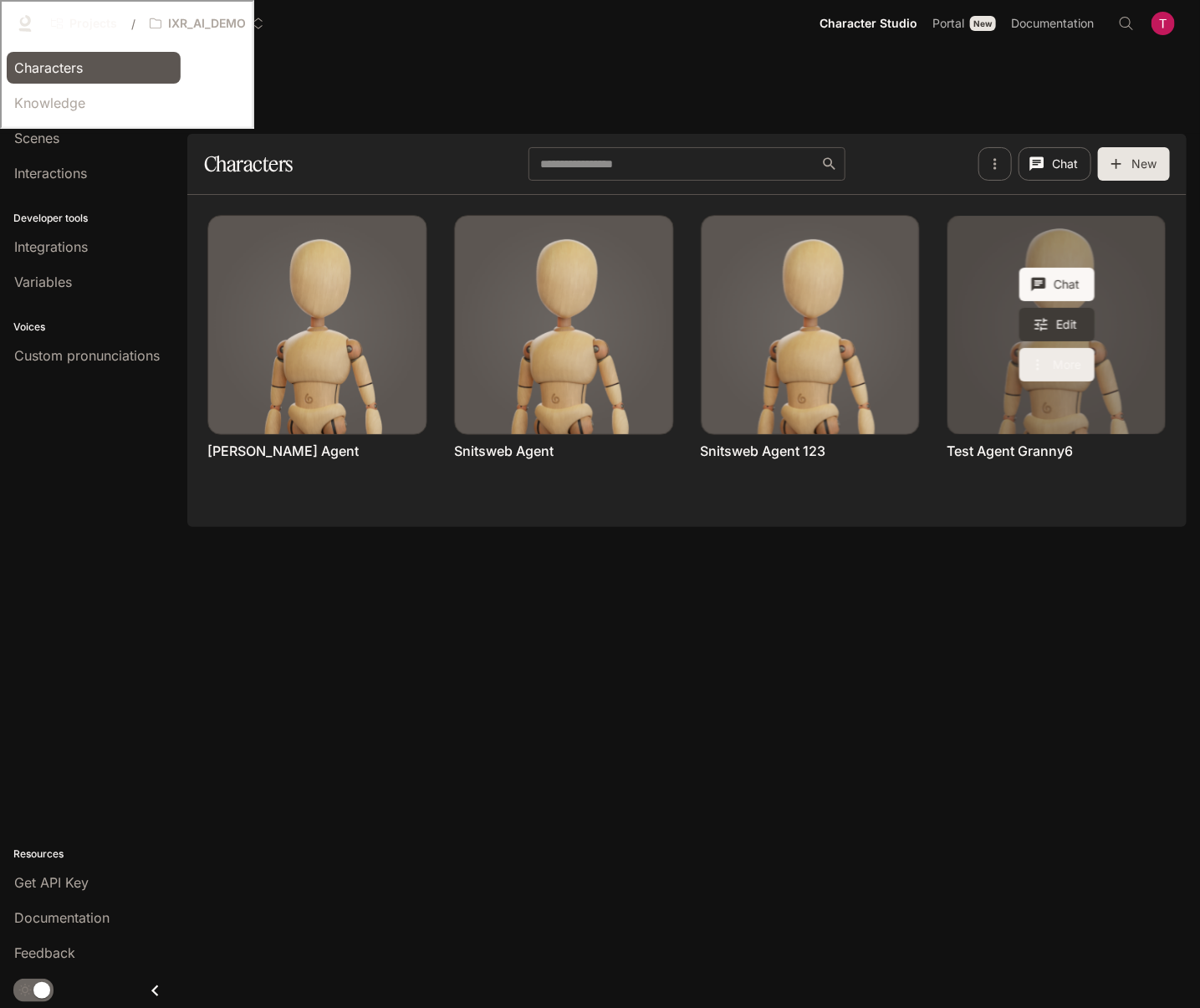
click at [1093, 348] on button "More" at bounding box center [1057, 365] width 75 height 34
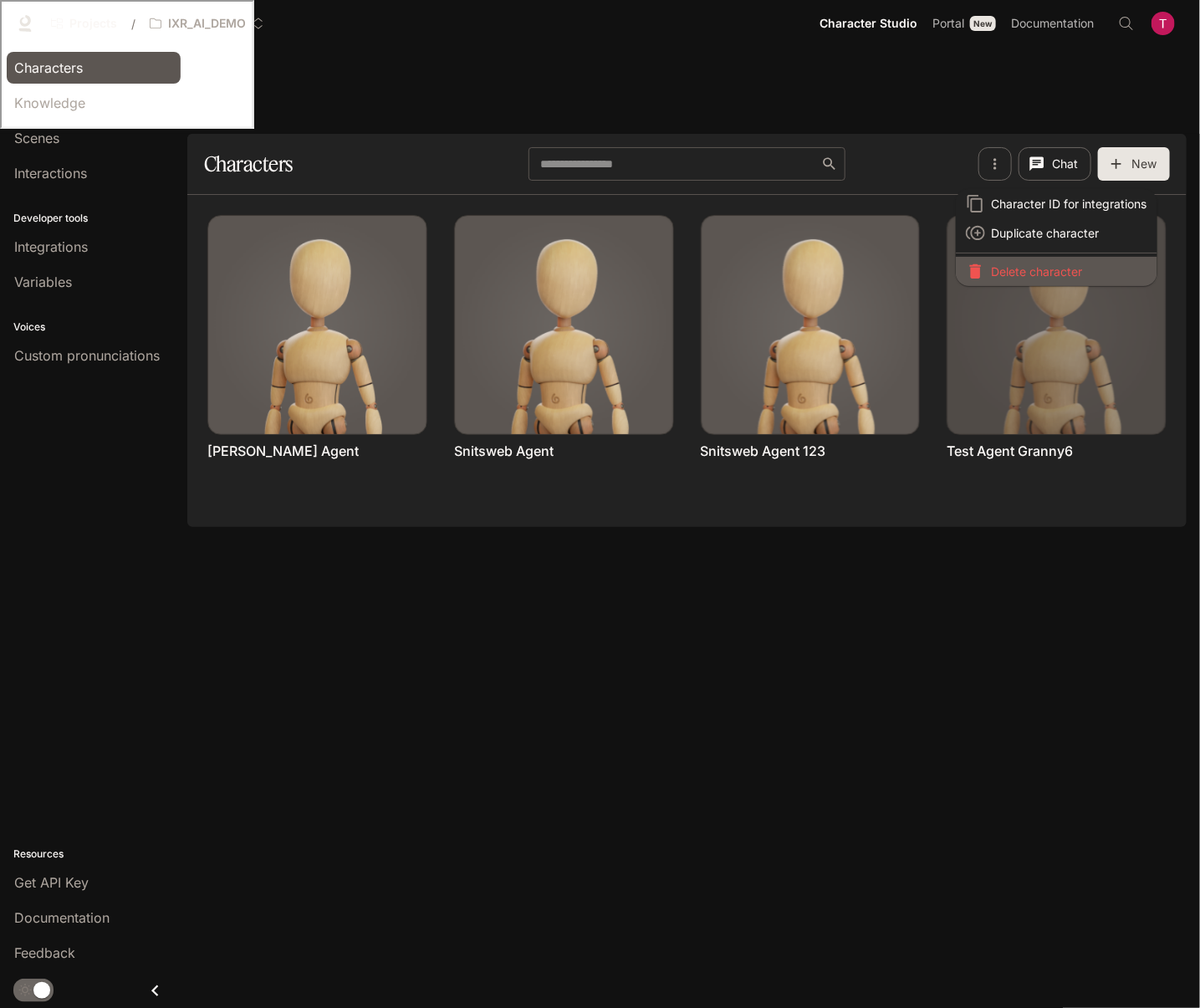
click at [1041, 273] on p "Delete character" at bounding box center [1069, 272] width 155 height 18
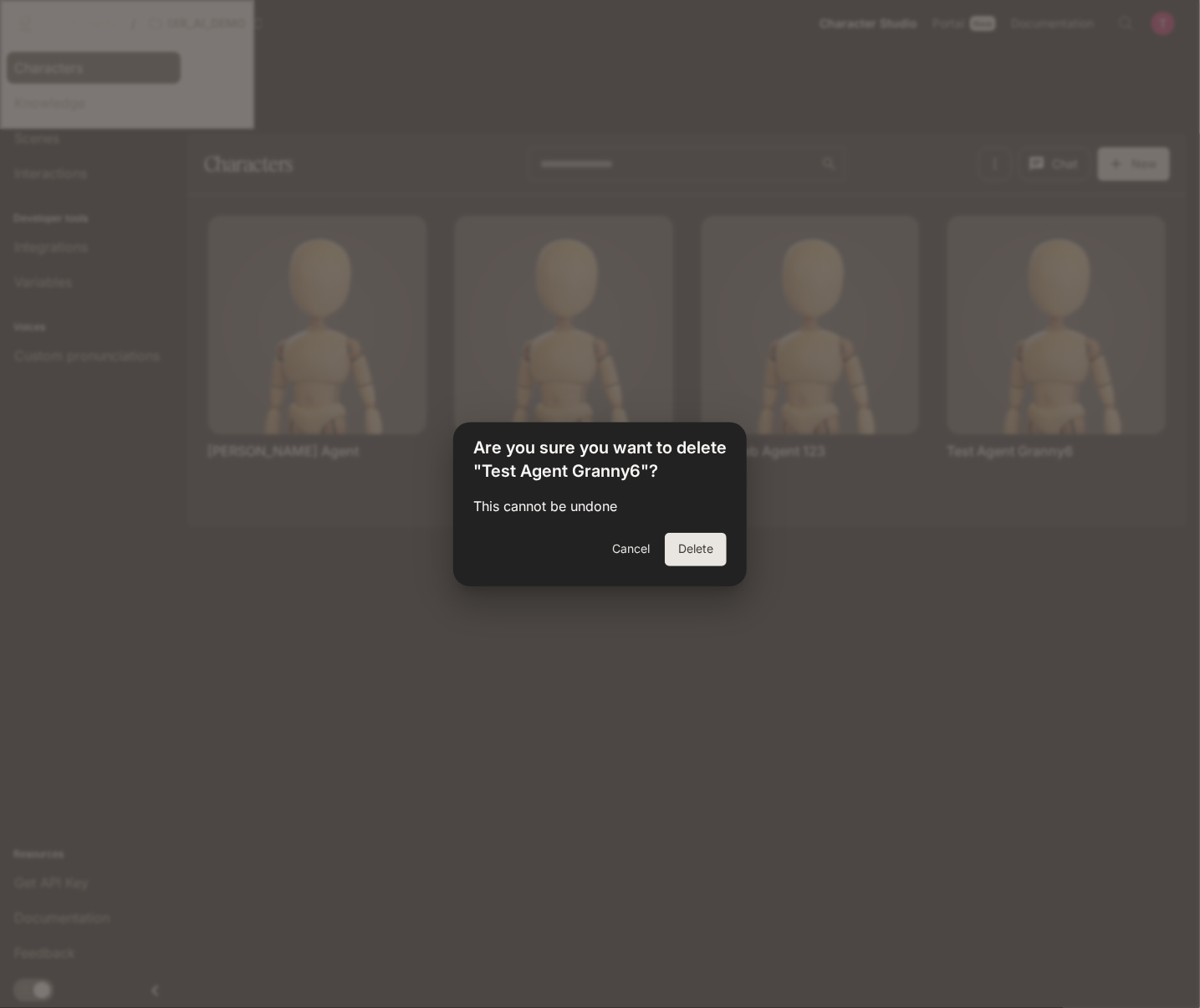
click at [703, 546] on button "Delete" at bounding box center [696, 550] width 62 height 34
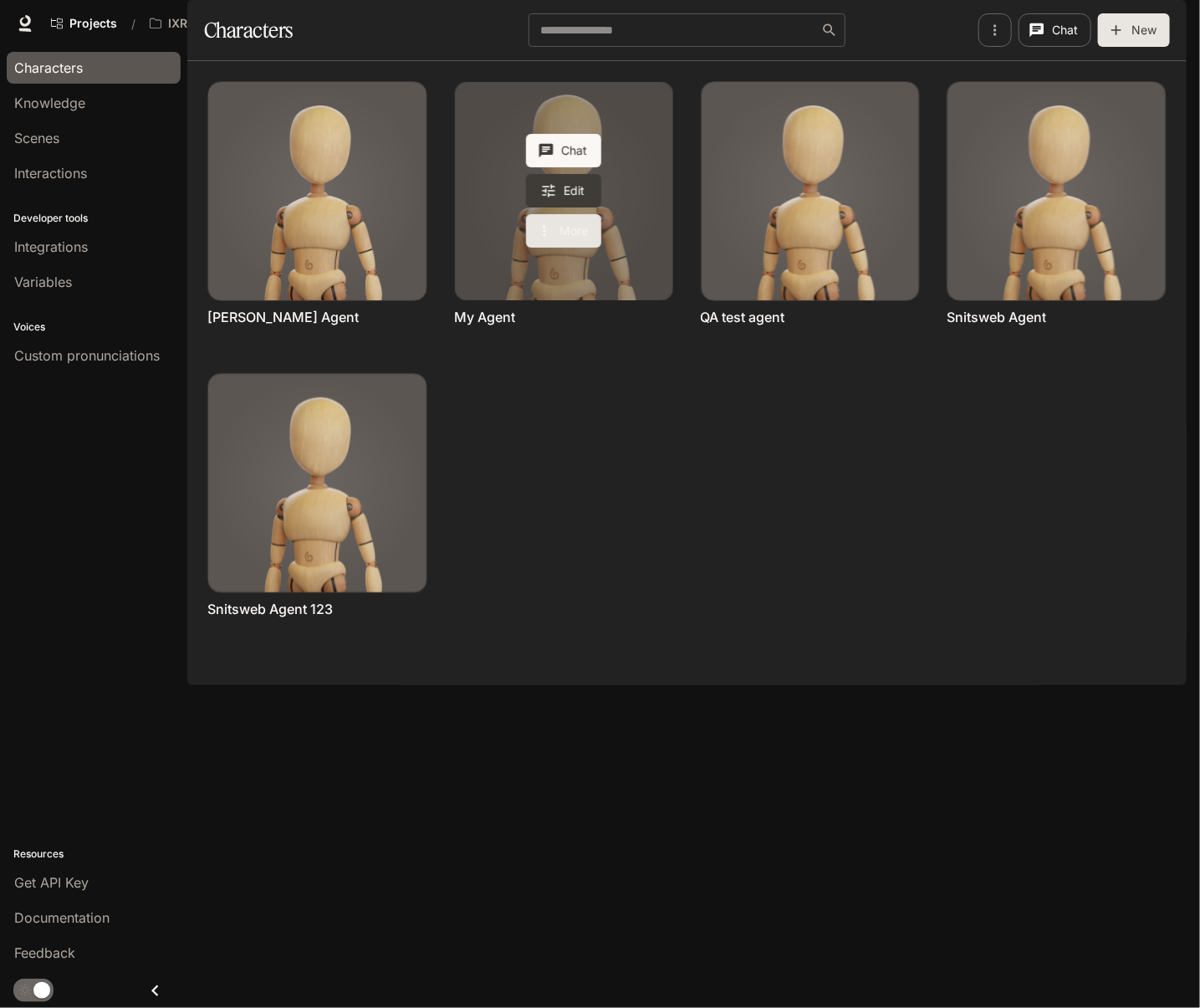
click at [567, 248] on button "More" at bounding box center [563, 231] width 75 height 34
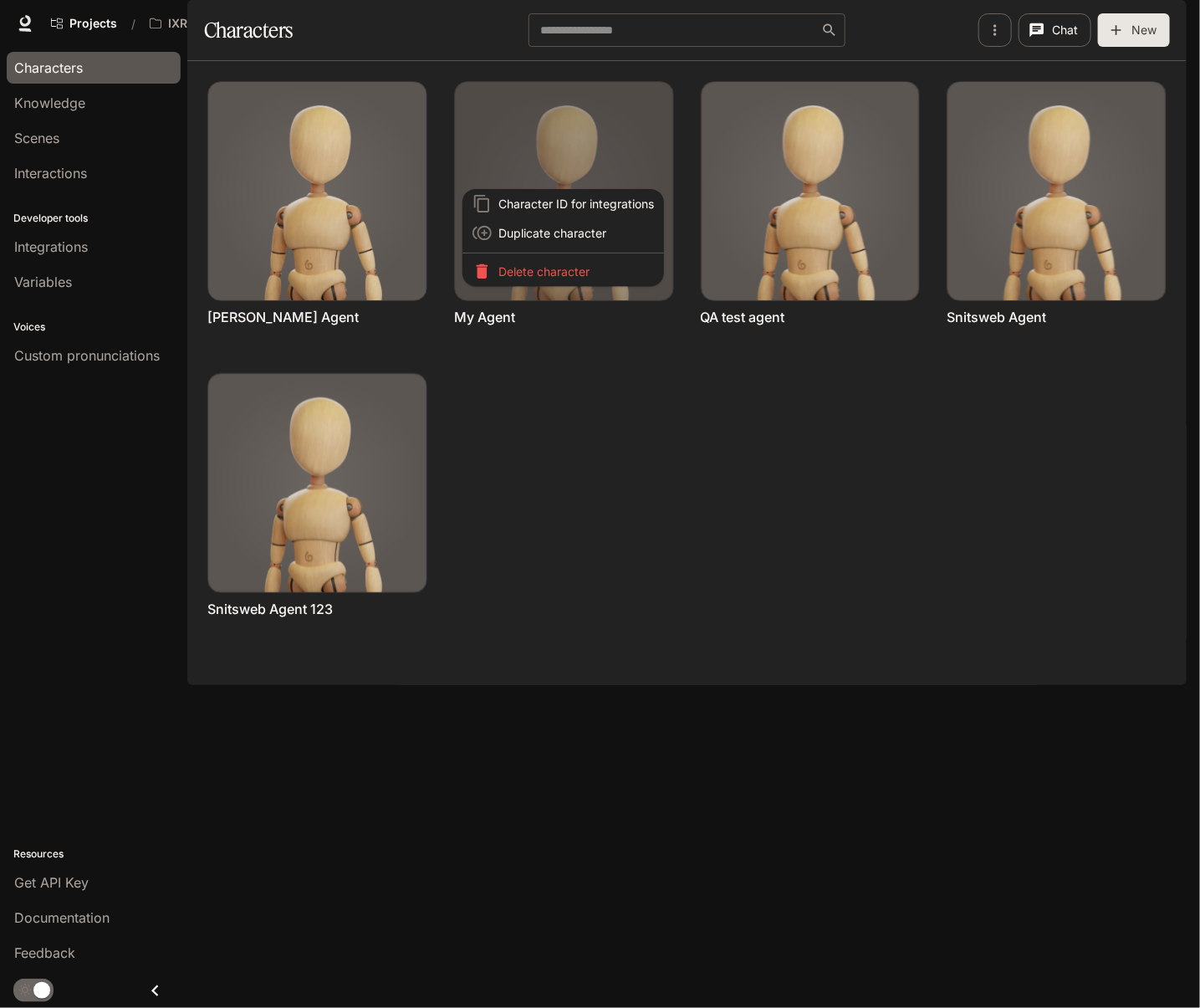
click at [250, 17] on div at bounding box center [600, 504] width 1200 height 1008
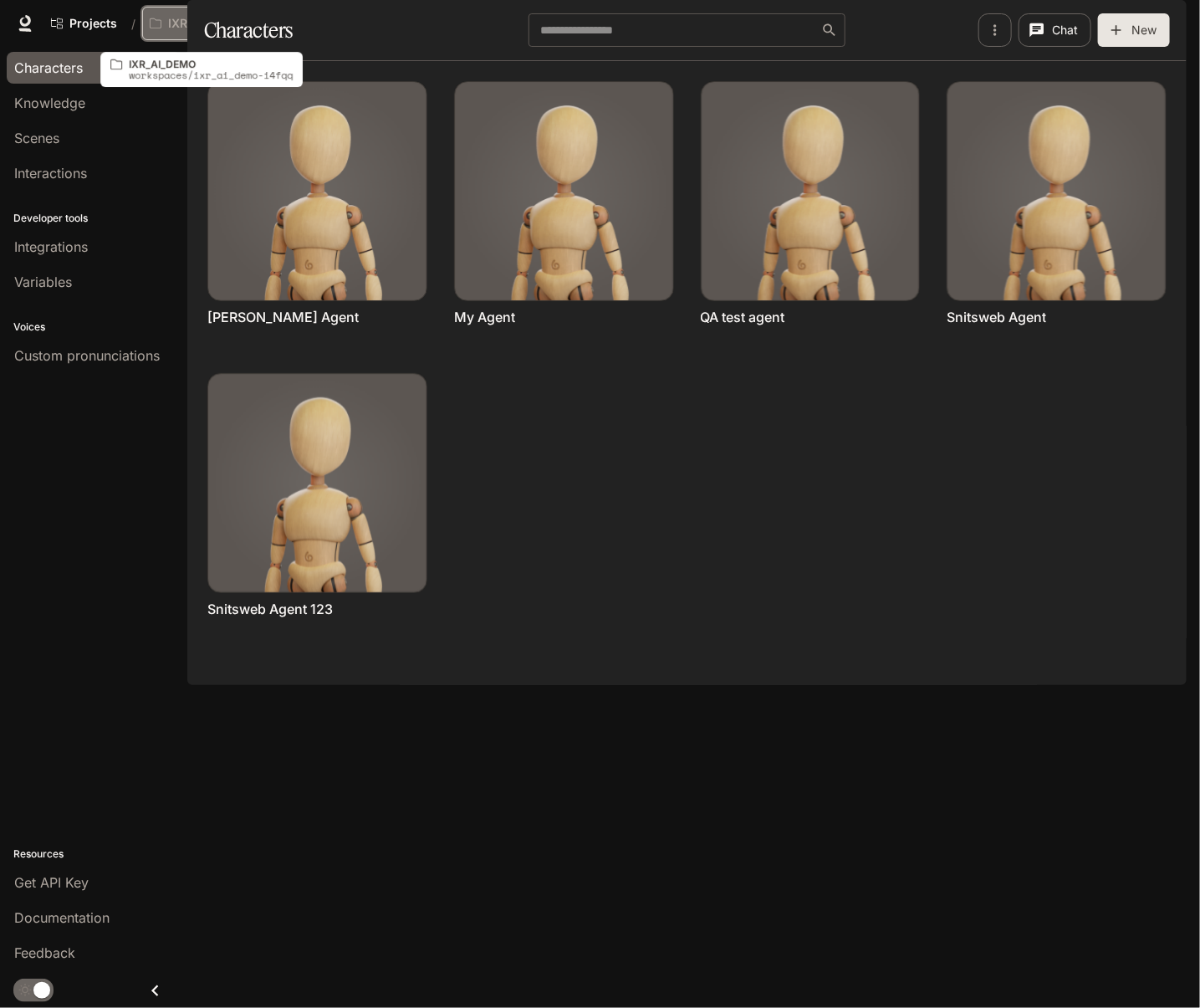
click at [231, 24] on p "IXR_AI_DEMO" at bounding box center [207, 24] width 78 height 14
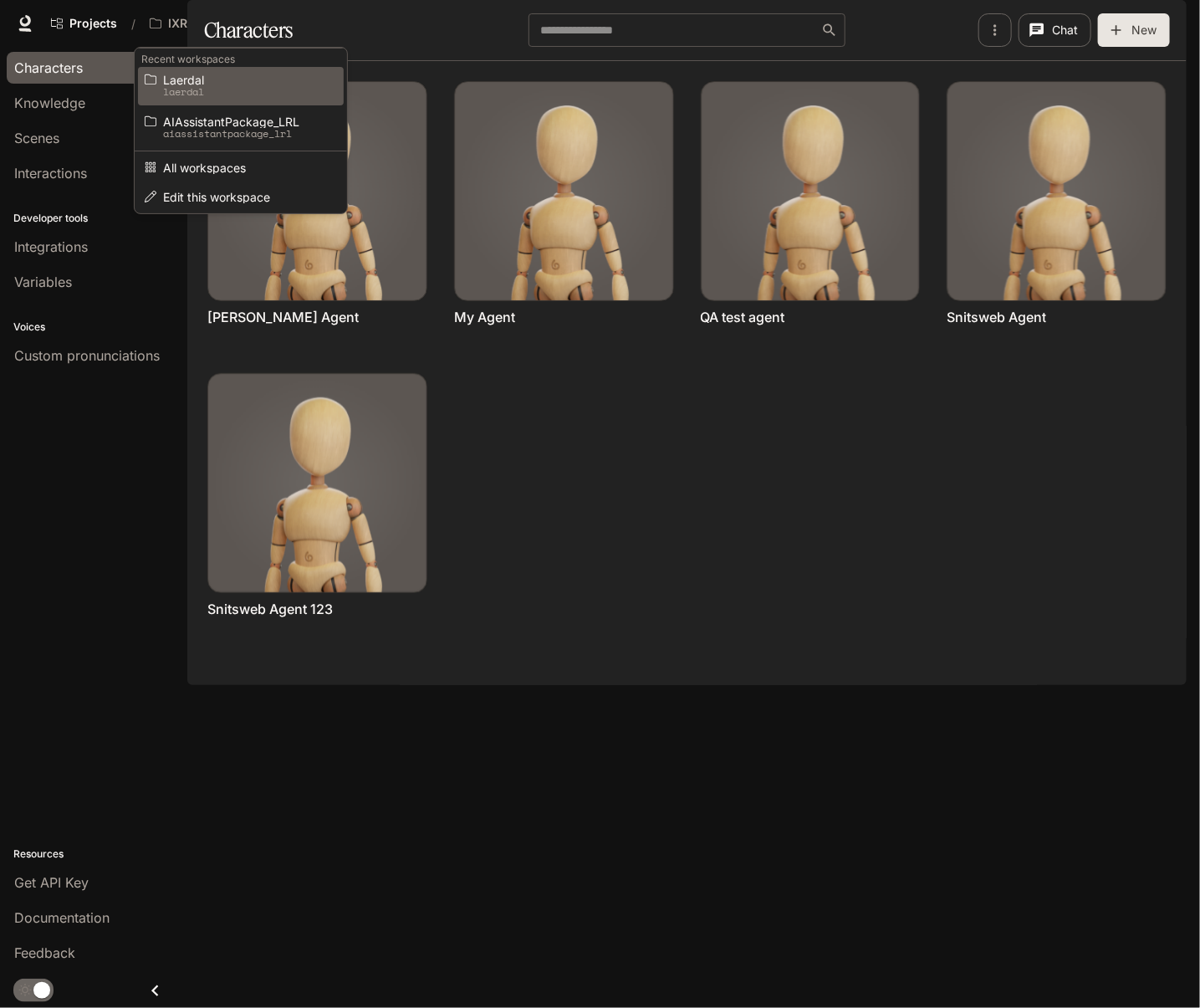
click at [177, 84] on span "Laerdal" at bounding box center [238, 80] width 150 height 12
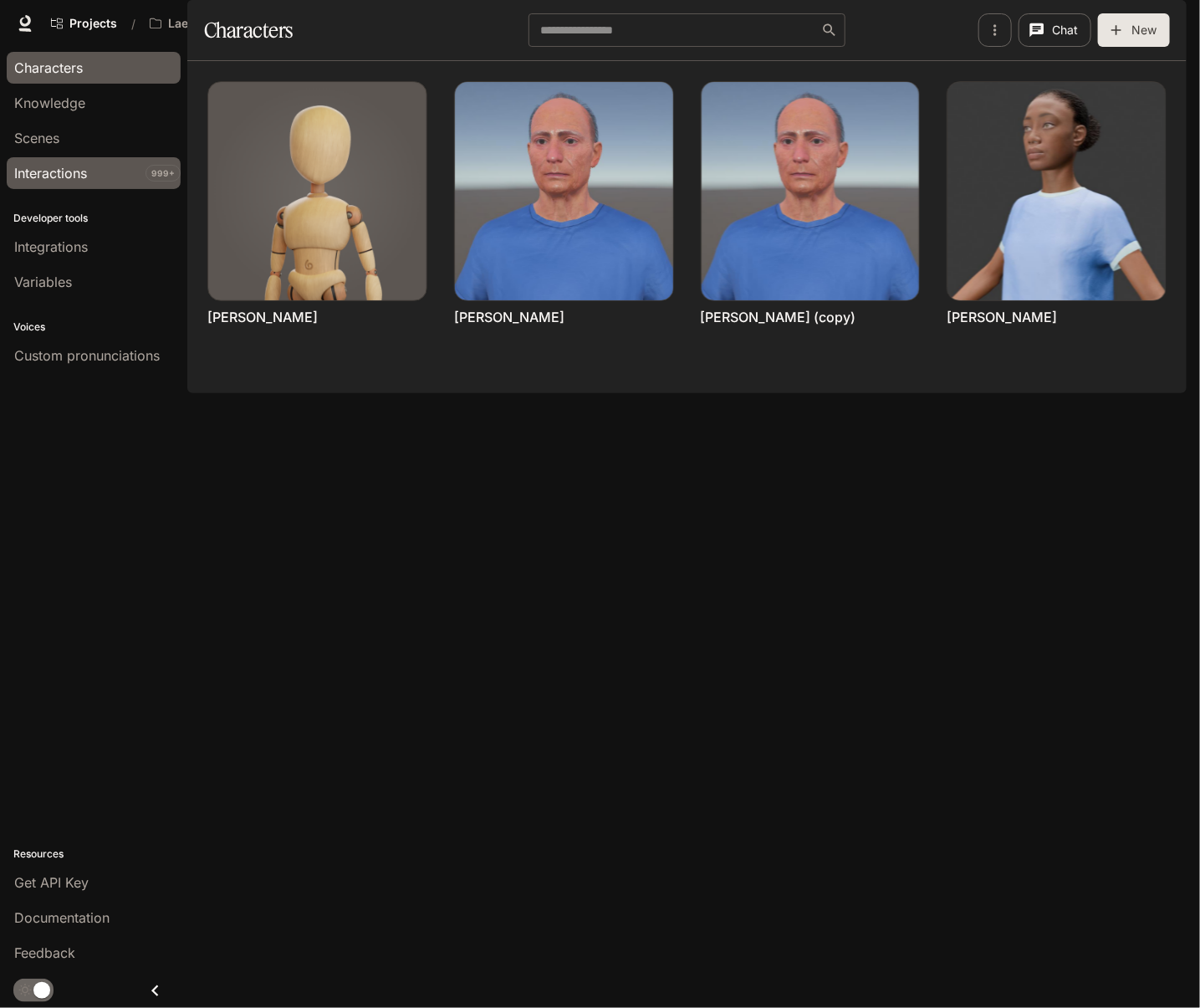
click at [27, 159] on link "Interactions 999+" at bounding box center [94, 173] width 174 height 32
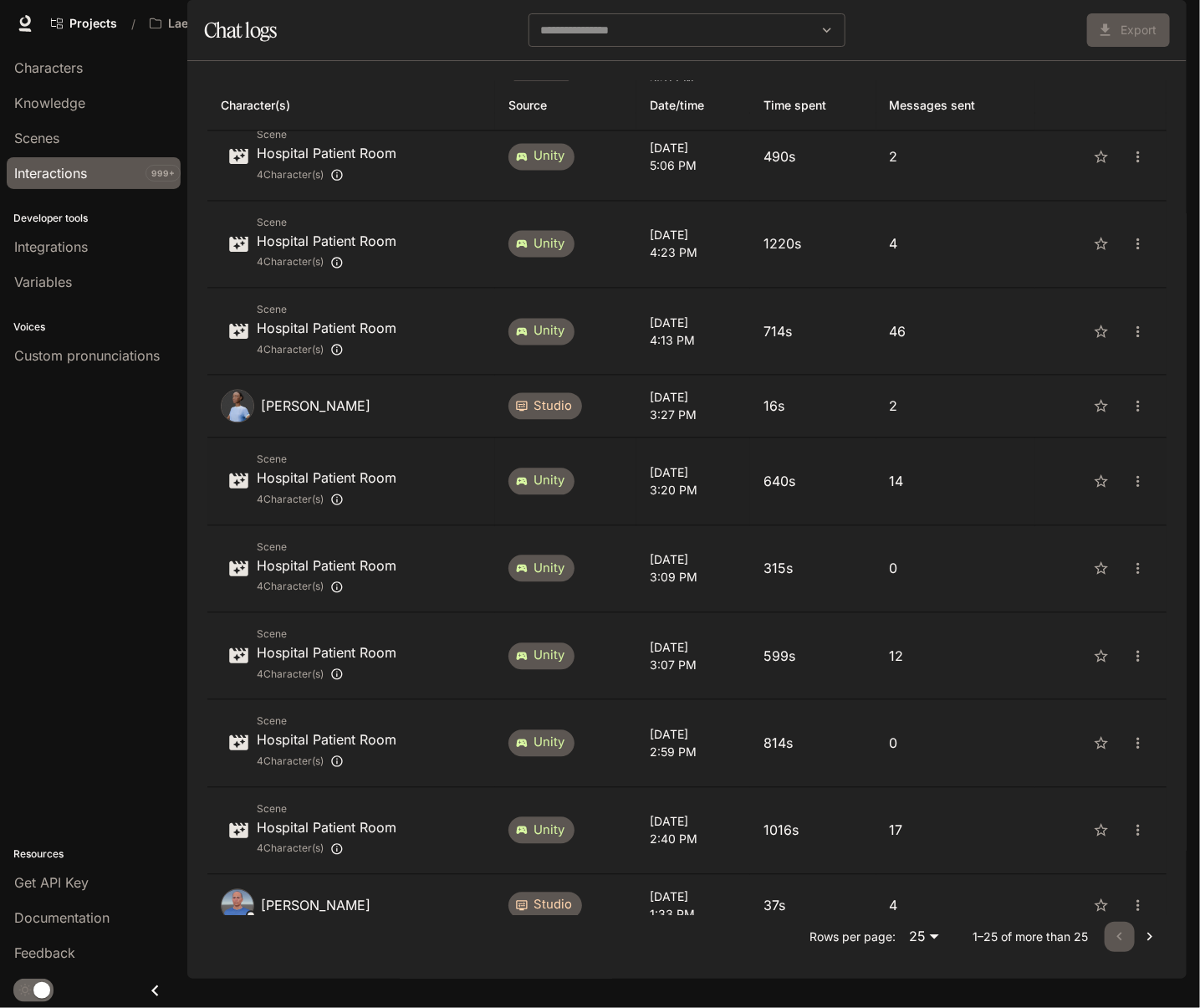
scroll to position [1345, 0]
